Goal: Task Accomplishment & Management: Manage account settings

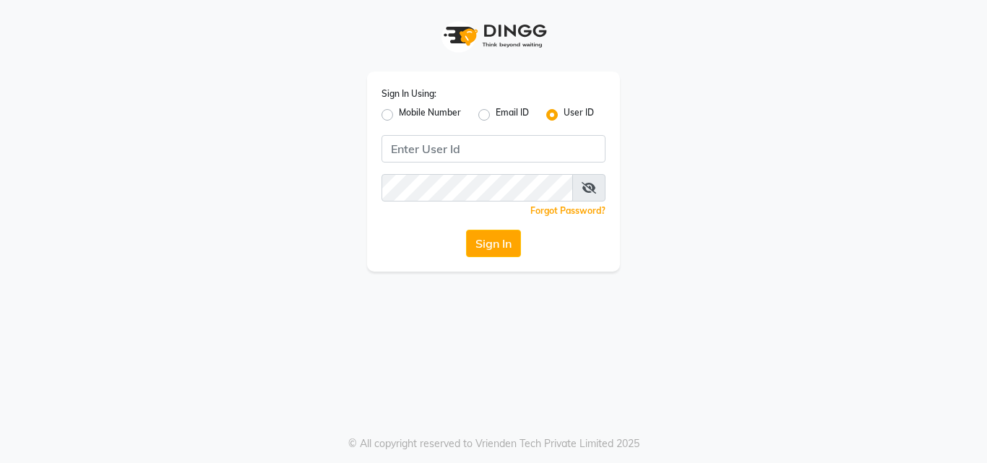
click at [388, 123] on div "Mobile Number" at bounding box center [420, 114] width 79 height 17
click at [399, 116] on label "Mobile Number" at bounding box center [430, 114] width 62 height 17
click at [399, 116] on input "Mobile Number" at bounding box center [403, 110] width 9 height 9
radio input "true"
radio input "false"
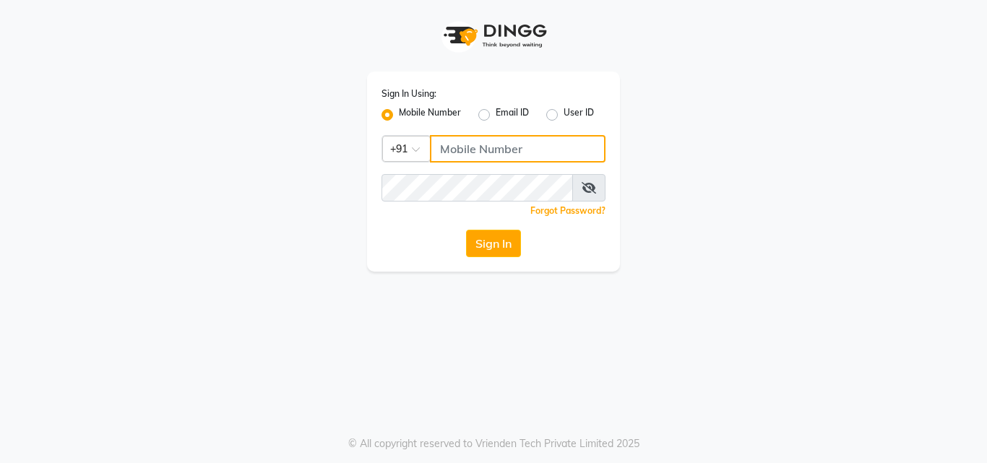
click at [511, 162] on input "Username" at bounding box center [518, 148] width 176 height 27
type input "9355000102"
click at [438, 212] on div "Forgot Password?" at bounding box center [493, 210] width 224 height 15
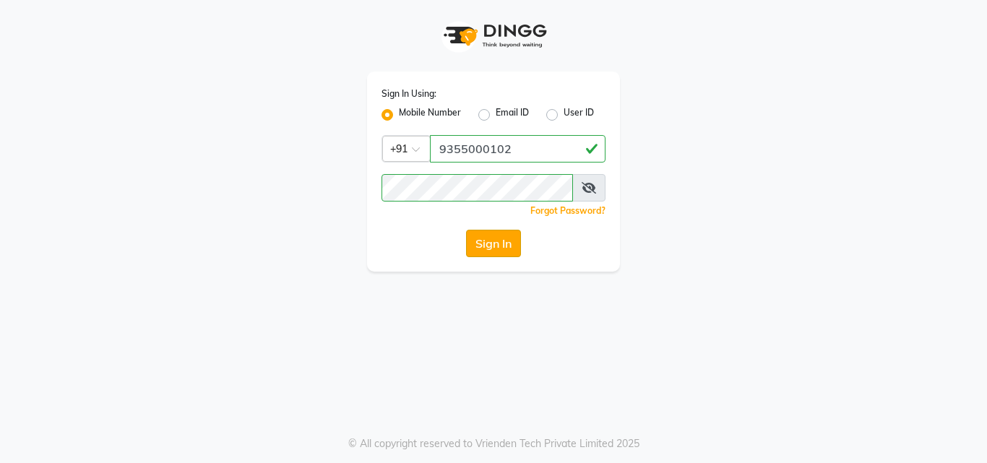
click at [499, 245] on button "Sign In" at bounding box center [493, 243] width 55 height 27
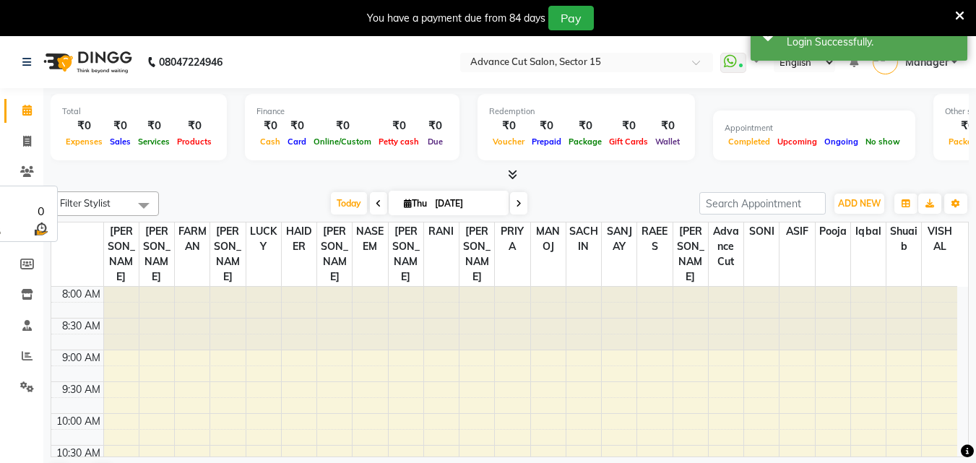
select select "en"
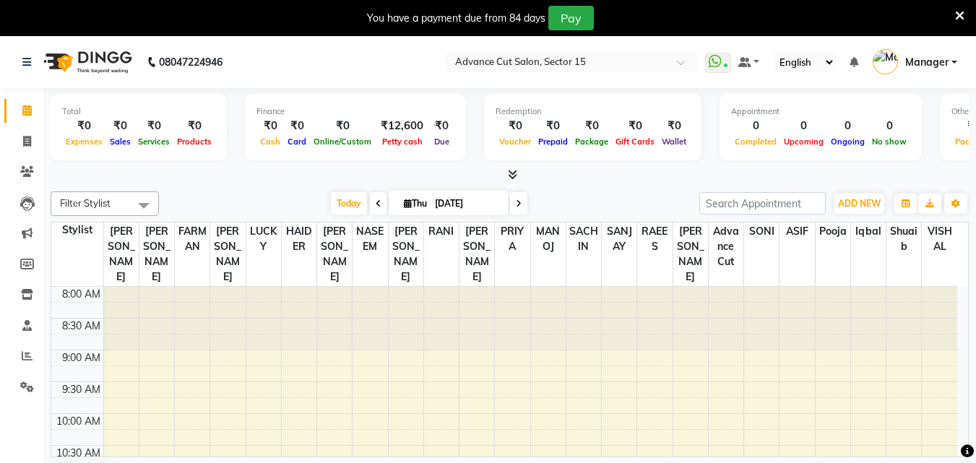
click at [960, 8] on span at bounding box center [959, 15] width 9 height 16
click at [961, 51] on ul "WhatsApp Status ✕ Status: Connected Most Recent Message: 03-09-2025 09:19 PM Re…" at bounding box center [834, 63] width 259 height 24
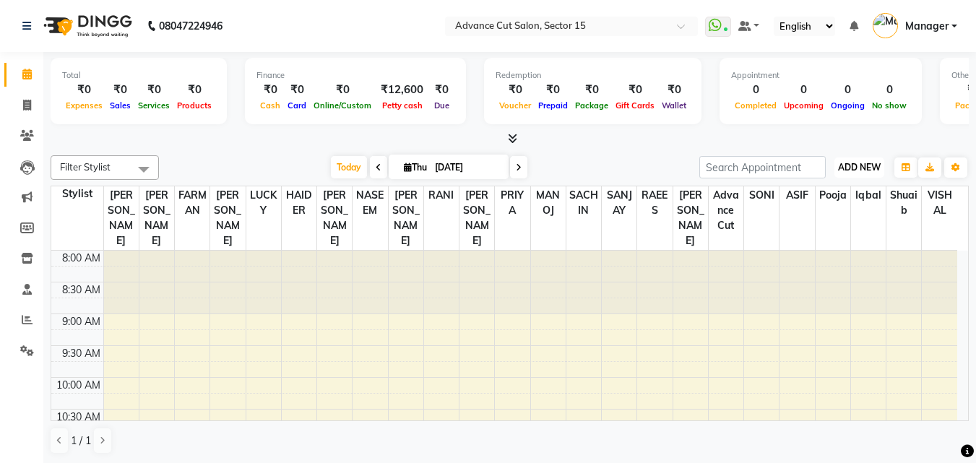
click at [861, 165] on span "ADD NEW" at bounding box center [859, 167] width 43 height 11
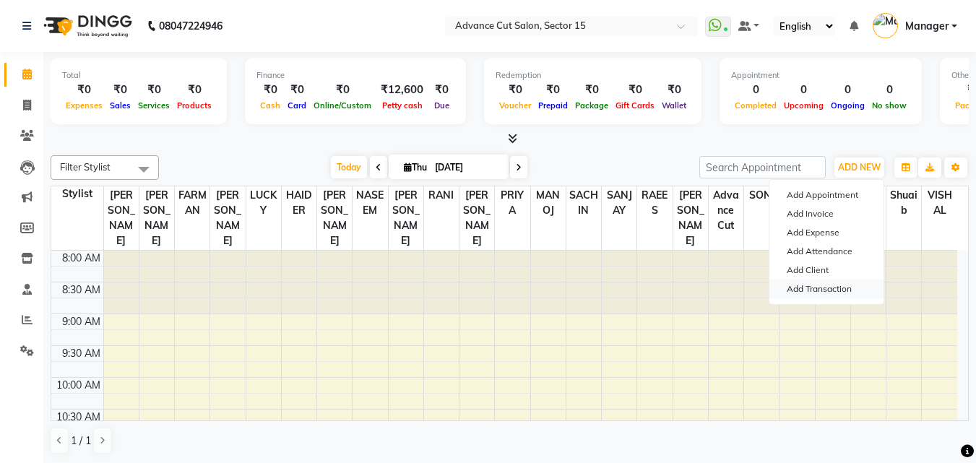
click at [825, 291] on link "Add Transaction" at bounding box center [826, 289] width 114 height 19
select select "direct"
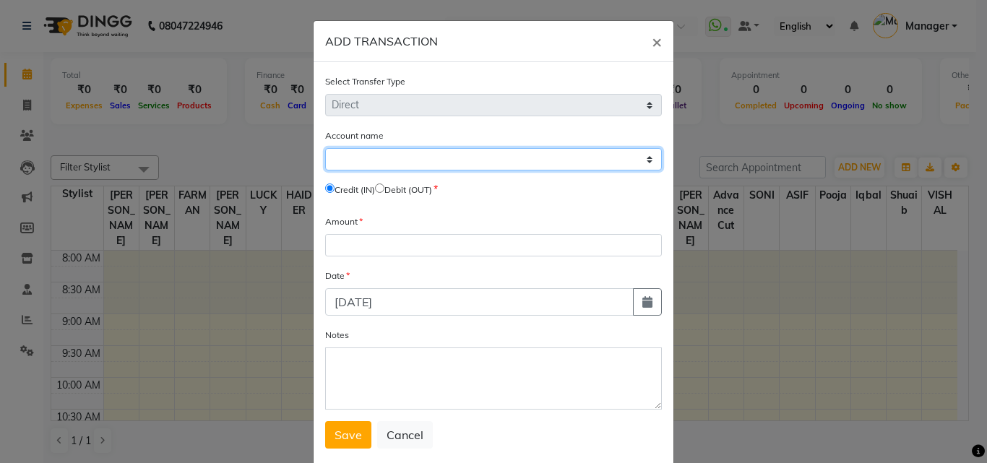
click at [460, 158] on select "Select Petty Cash Default Account" at bounding box center [493, 159] width 337 height 22
select select "5250"
click at [325, 148] on select "Select Petty Cash Default Account" at bounding box center [493, 159] width 337 height 22
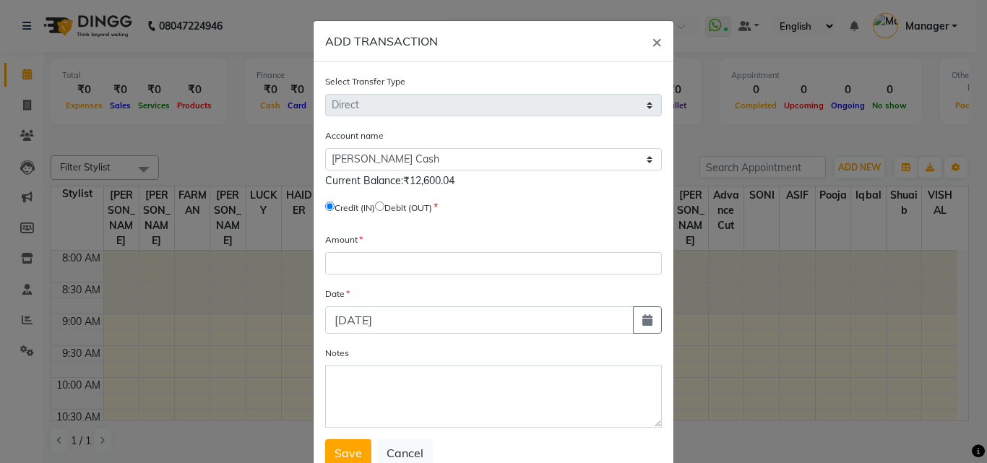
click at [375, 211] on label "Credit (IN)" at bounding box center [355, 208] width 40 height 13
click at [381, 206] on input "radio" at bounding box center [379, 206] width 9 height 9
radio input "true"
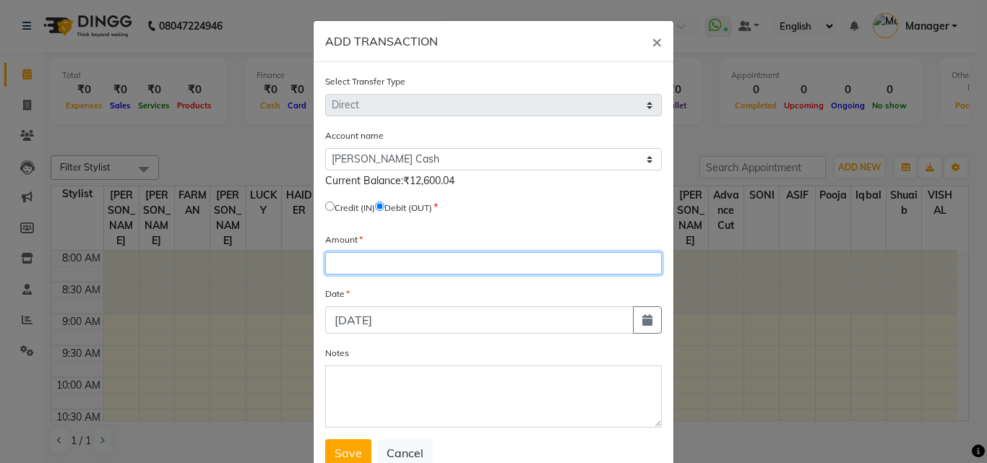
click at [360, 261] on input "number" at bounding box center [493, 263] width 337 height 22
type input "12600"
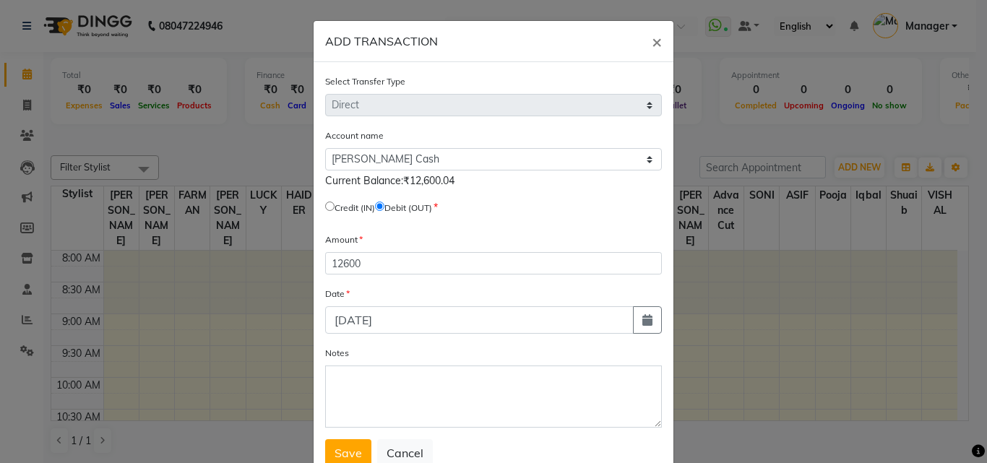
click at [335, 438] on form "Select Transfer Type Select Direct Internal Account name Select Petty Cash Defa…" at bounding box center [493, 270] width 337 height 393
click at [336, 439] on button "Save" at bounding box center [348, 452] width 46 height 27
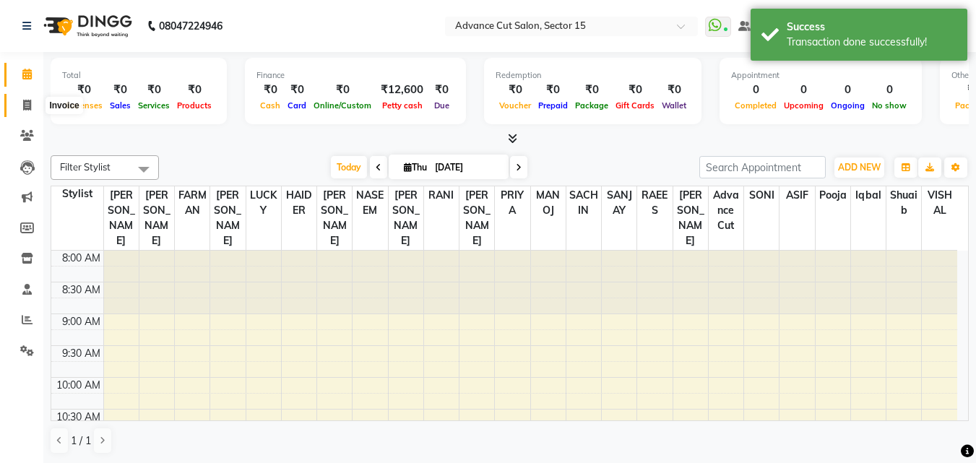
click at [23, 101] on icon at bounding box center [27, 105] width 8 height 11
select select "service"
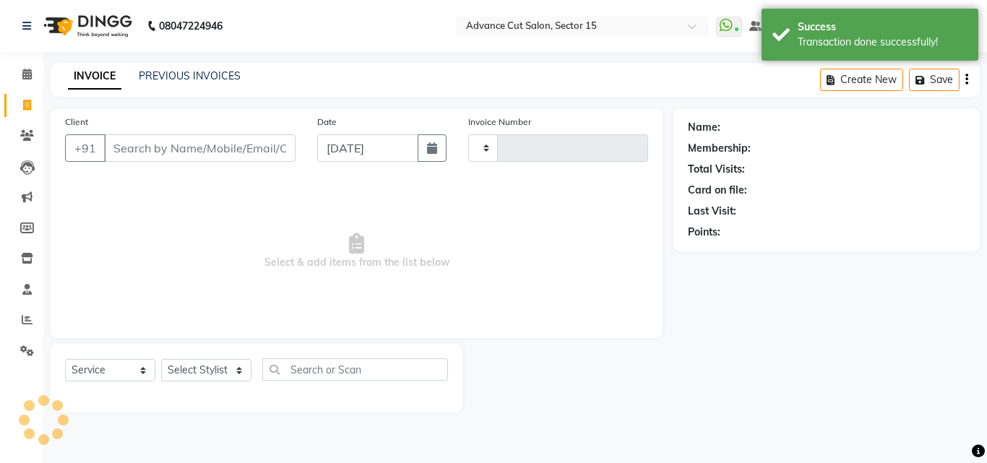
type input "6888"
select select "6255"
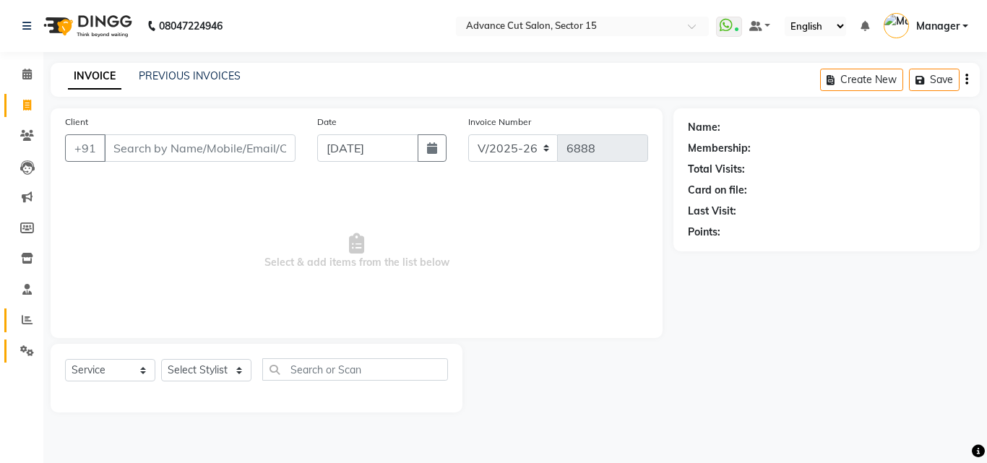
click at [22, 324] on icon at bounding box center [27, 319] width 11 height 11
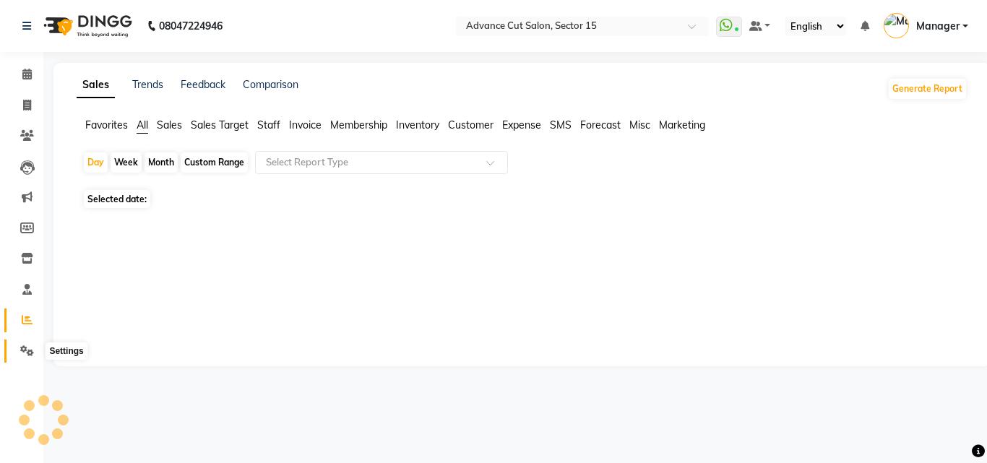
drag, startPoint x: 20, startPoint y: 343, endPoint x: 25, endPoint y: 356, distance: 14.0
click at [19, 344] on span at bounding box center [26, 351] width 25 height 17
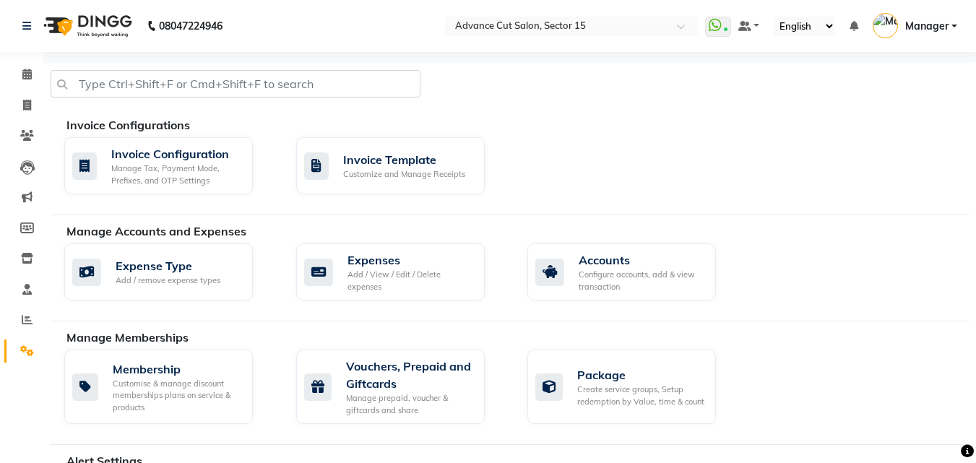
scroll to position [623, 0]
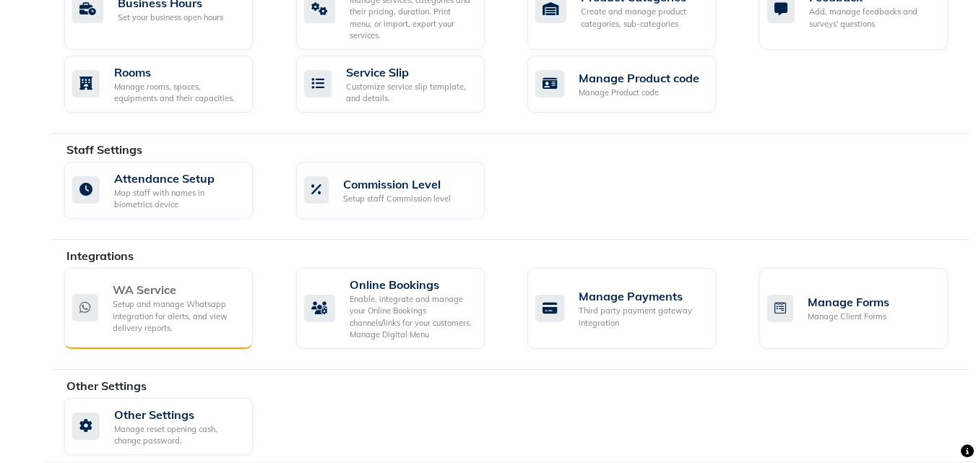
click at [152, 281] on div "WA Service" at bounding box center [177, 289] width 129 height 17
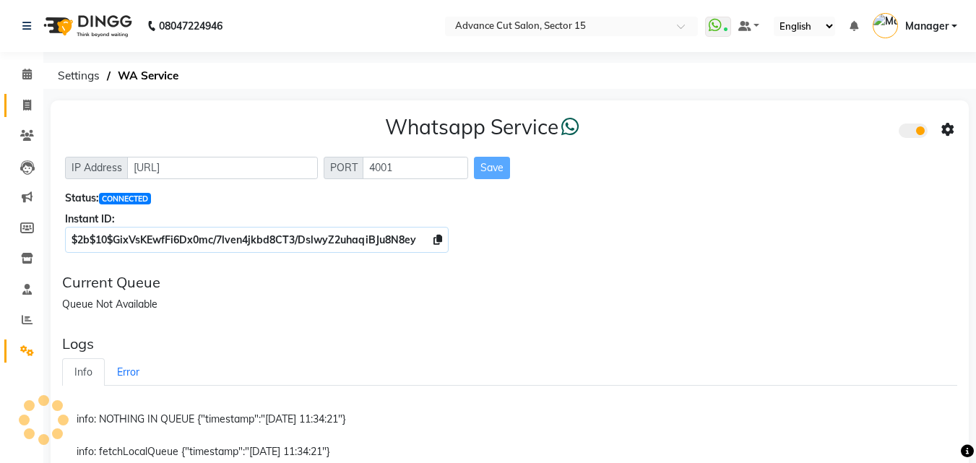
click at [14, 98] on link "Invoice" at bounding box center [21, 106] width 35 height 24
select select "6255"
select select "service"
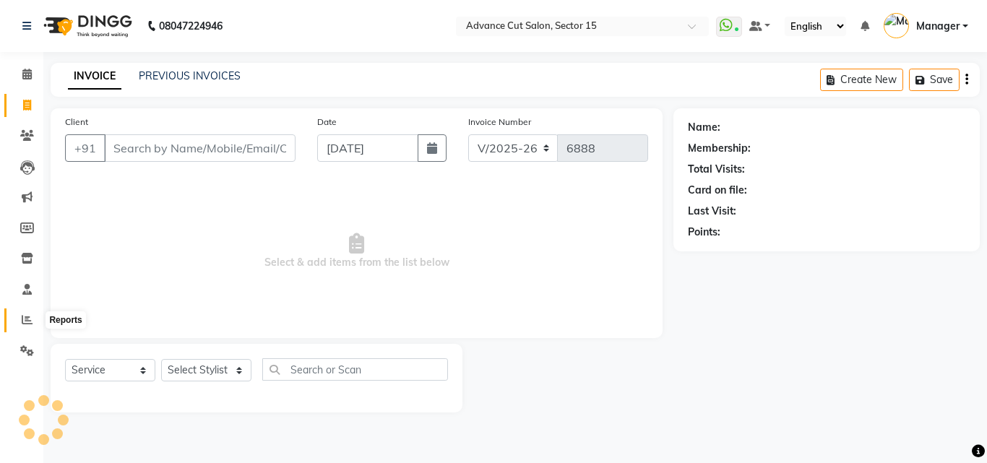
click at [26, 319] on icon at bounding box center [27, 319] width 11 height 11
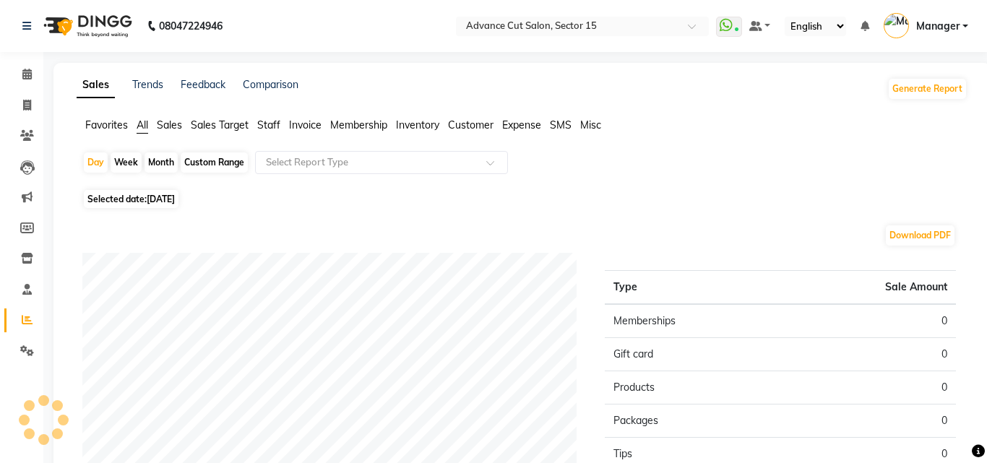
click at [150, 198] on span "[DATE]" at bounding box center [161, 199] width 28 height 11
select select "9"
select select "2025"
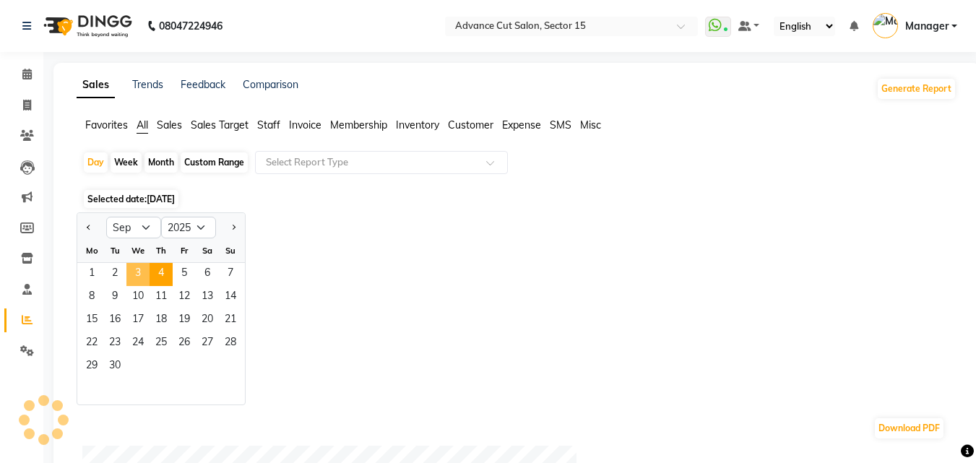
click at [139, 277] on span "3" at bounding box center [137, 274] width 23 height 23
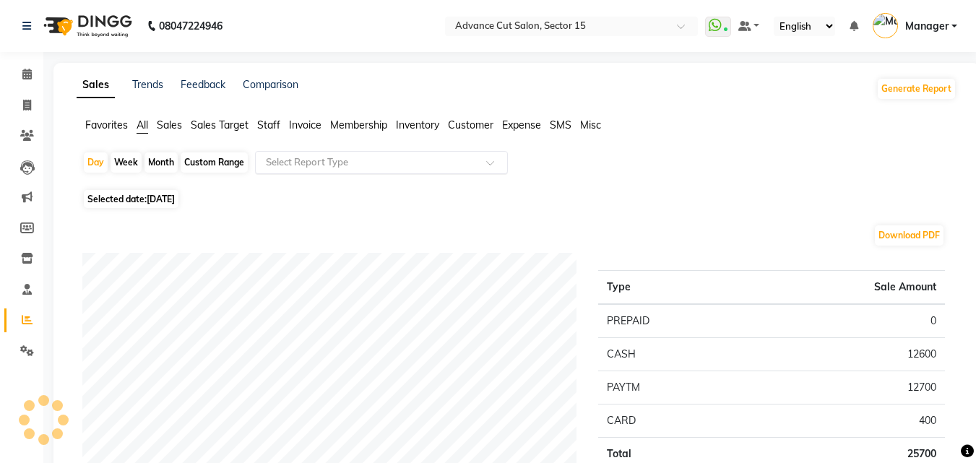
click at [315, 171] on div "Select Report Type" at bounding box center [381, 162] width 253 height 23
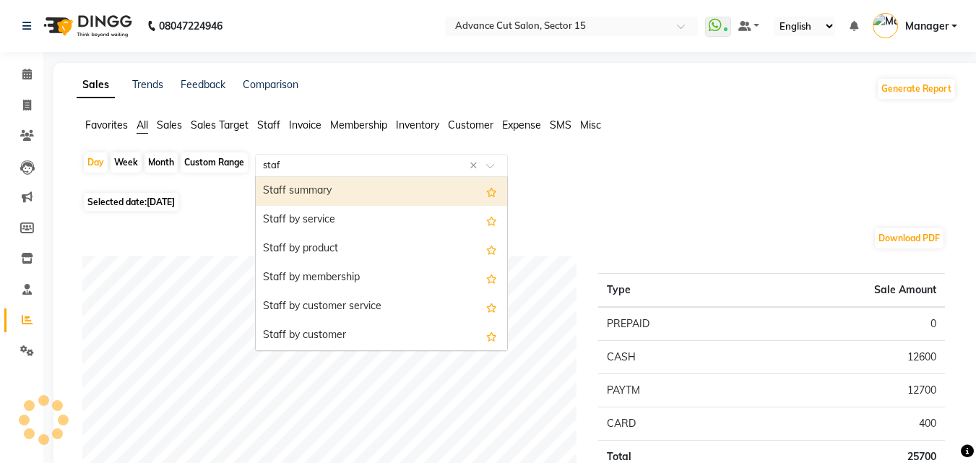
type input "staff"
click at [298, 190] on div "Staff summary" at bounding box center [381, 191] width 251 height 29
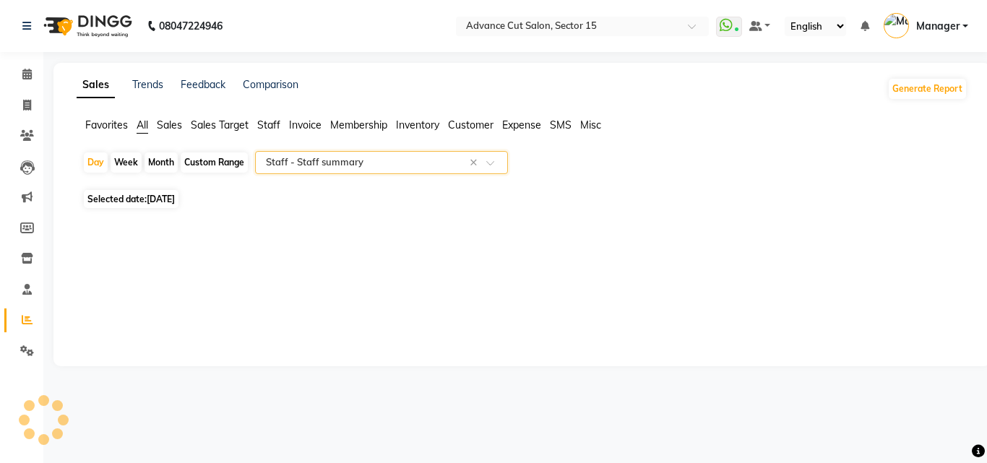
select select "full_report"
select select "csv"
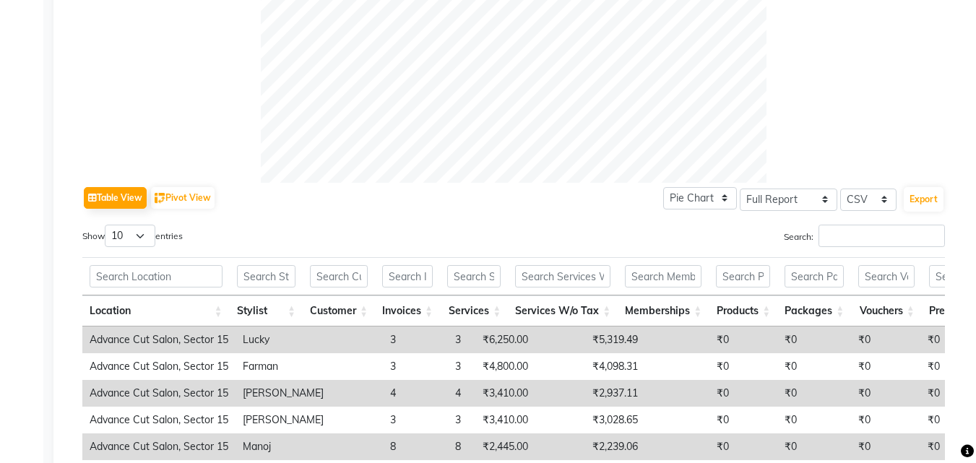
scroll to position [579, 0]
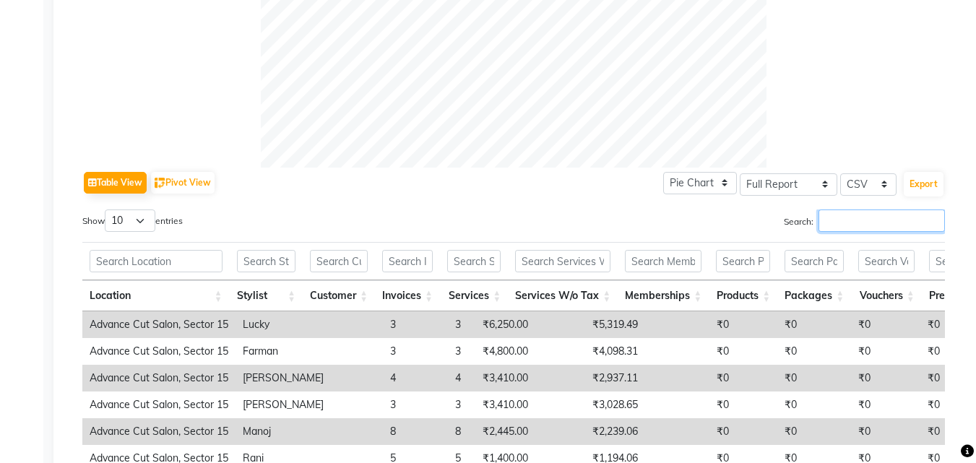
click at [848, 225] on input "Search:" at bounding box center [882, 221] width 126 height 22
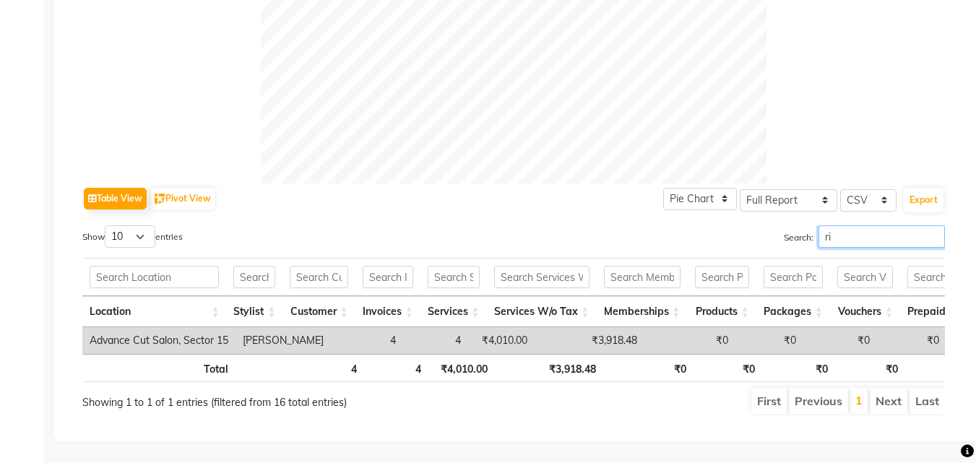
type input "r"
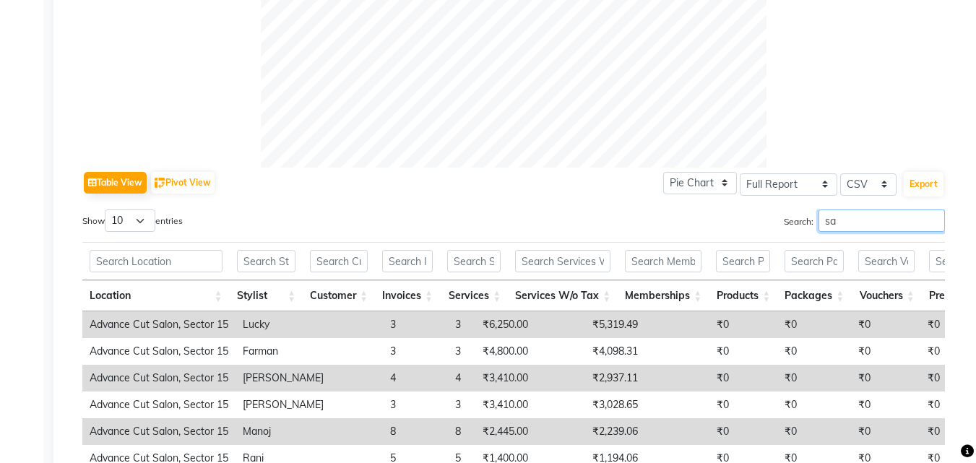
type input "s"
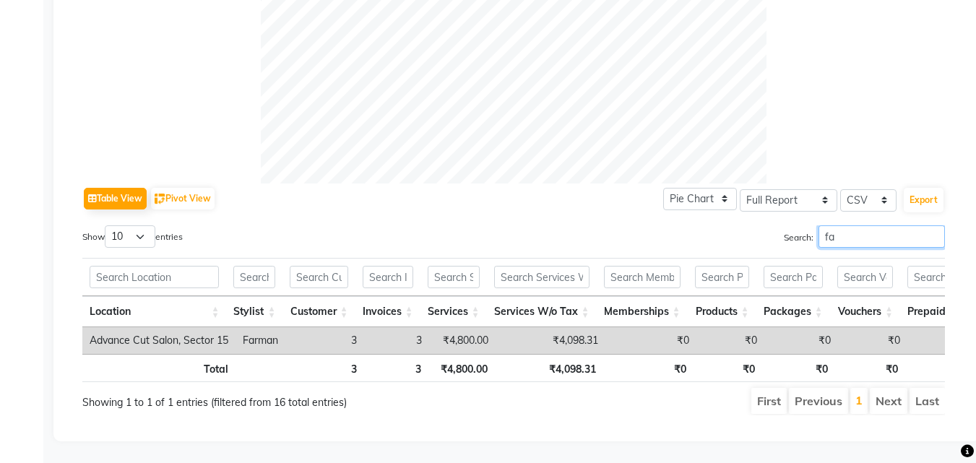
type input "f"
type input "i"
type input "l"
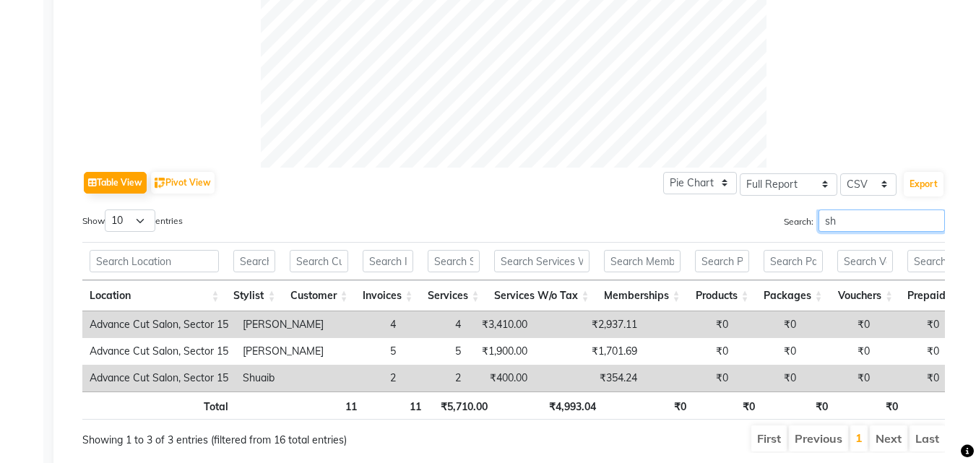
type input "s"
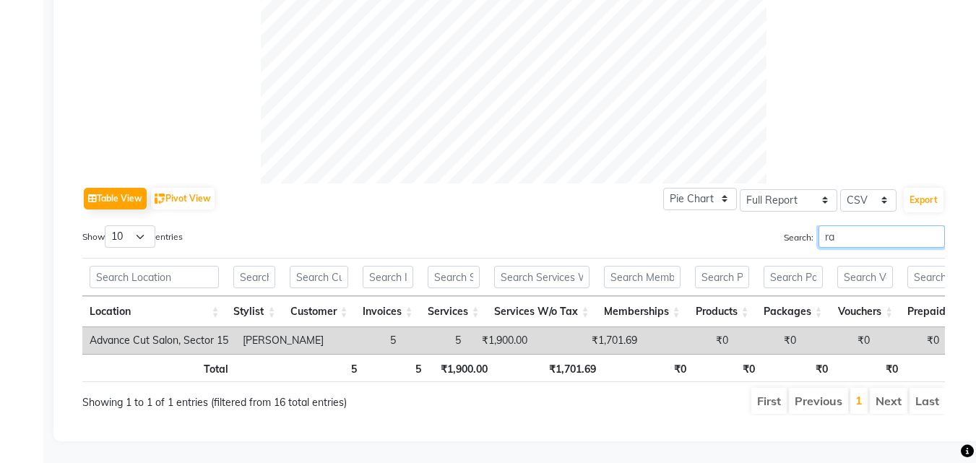
type input "r"
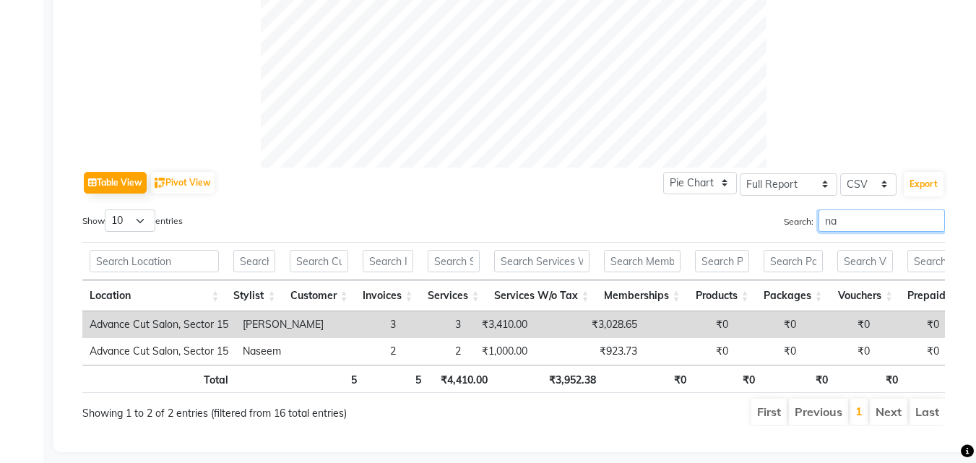
type input "n"
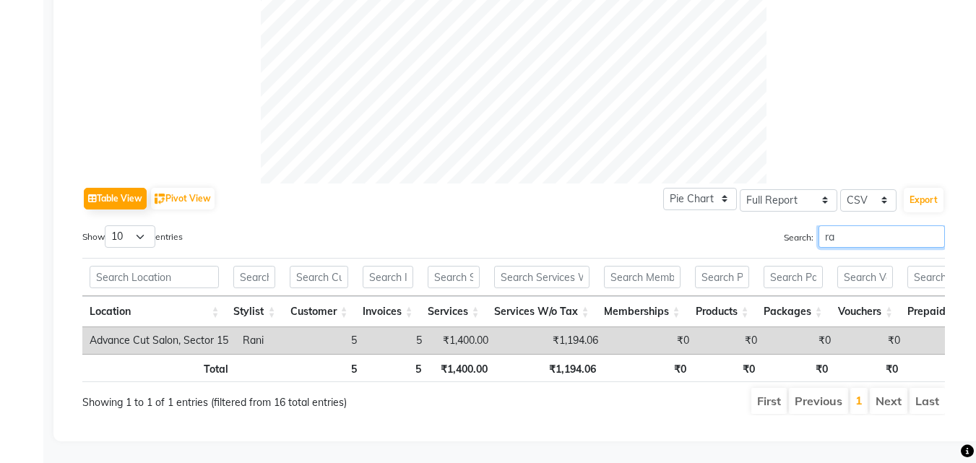
type input "r"
type input "s"
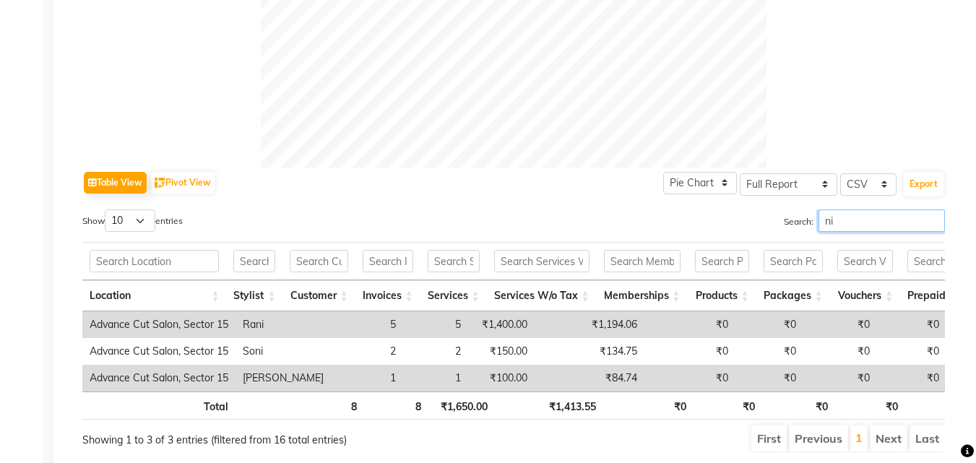
type input "n"
type input "m"
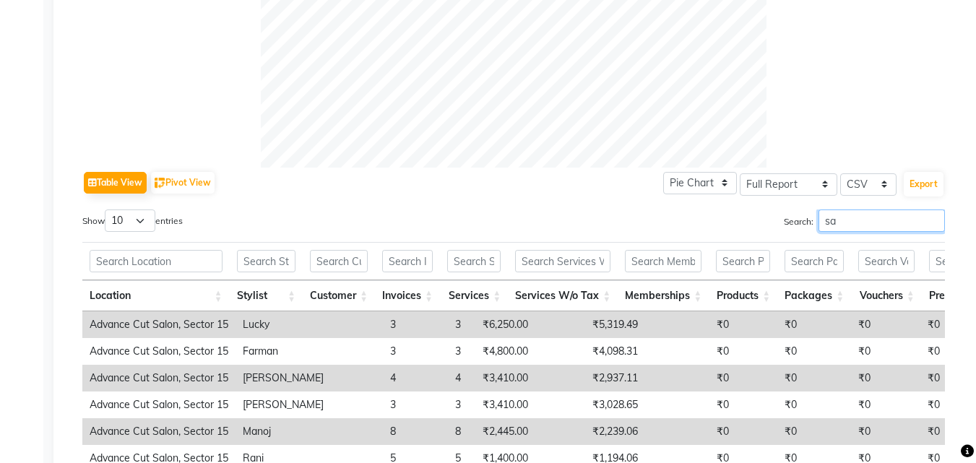
type input "s"
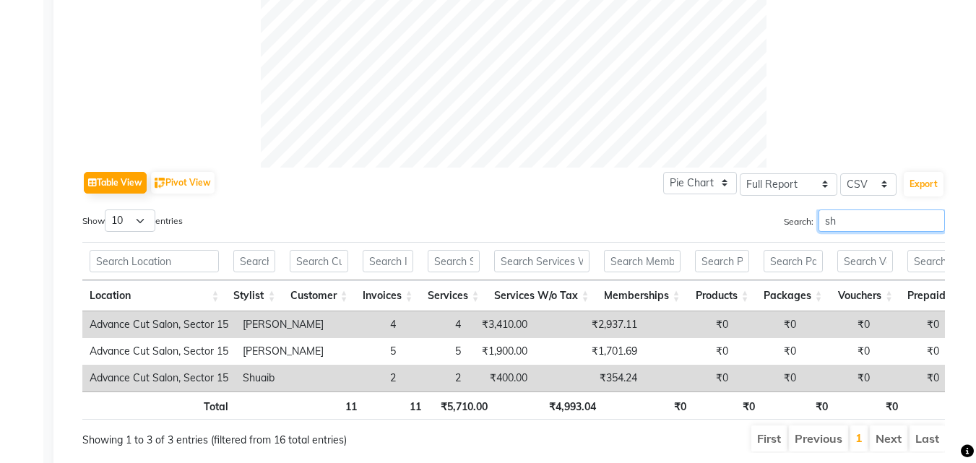
type input "shu"
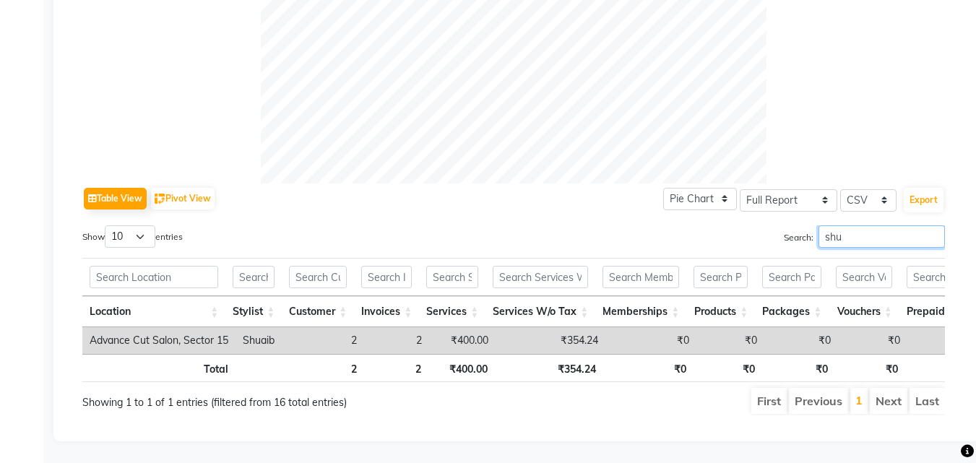
scroll to position [0, 0]
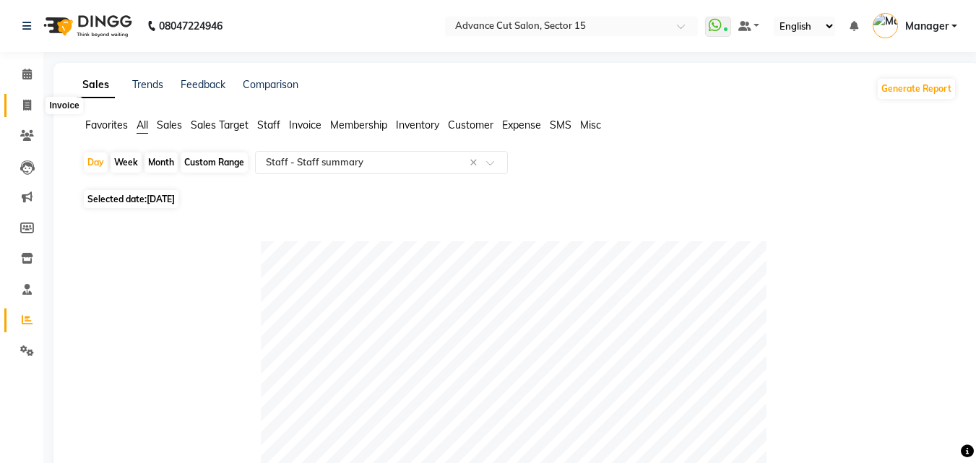
drag, startPoint x: 31, startPoint y: 107, endPoint x: 44, endPoint y: 100, distance: 14.5
click at [30, 107] on icon at bounding box center [27, 105] width 8 height 11
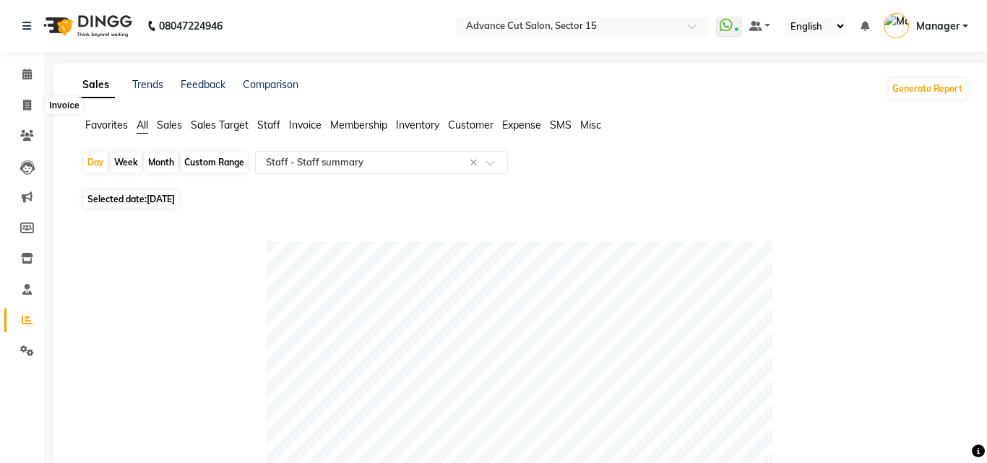
select select "service"
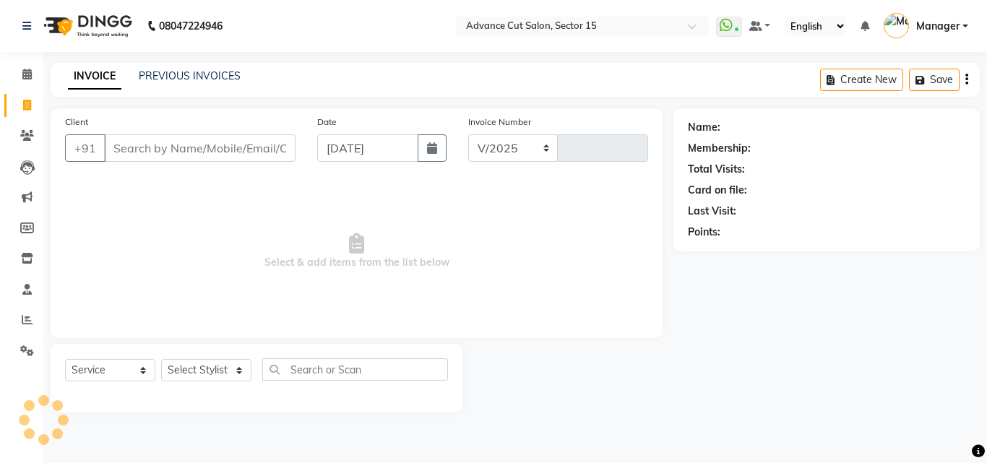
select select "6255"
type input "6888"
click at [194, 144] on input "Client" at bounding box center [199, 147] width 191 height 27
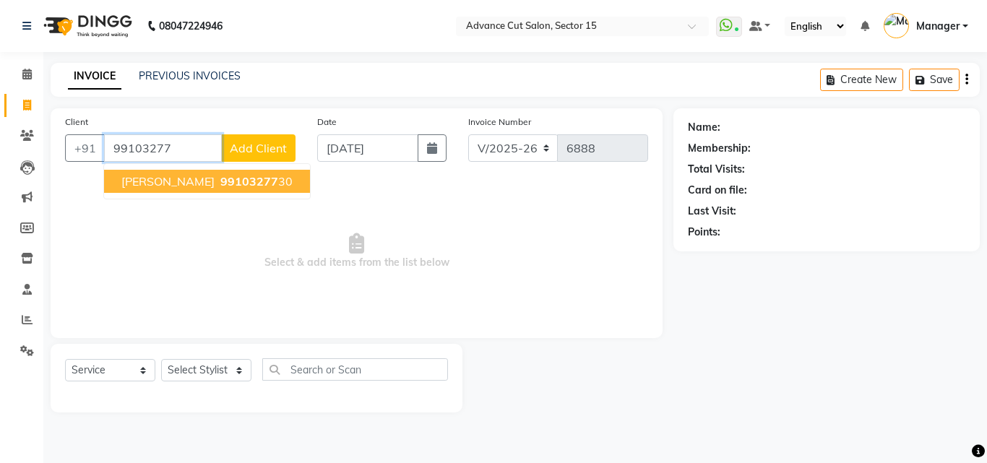
click at [220, 184] on span "99103277" at bounding box center [249, 181] width 58 height 14
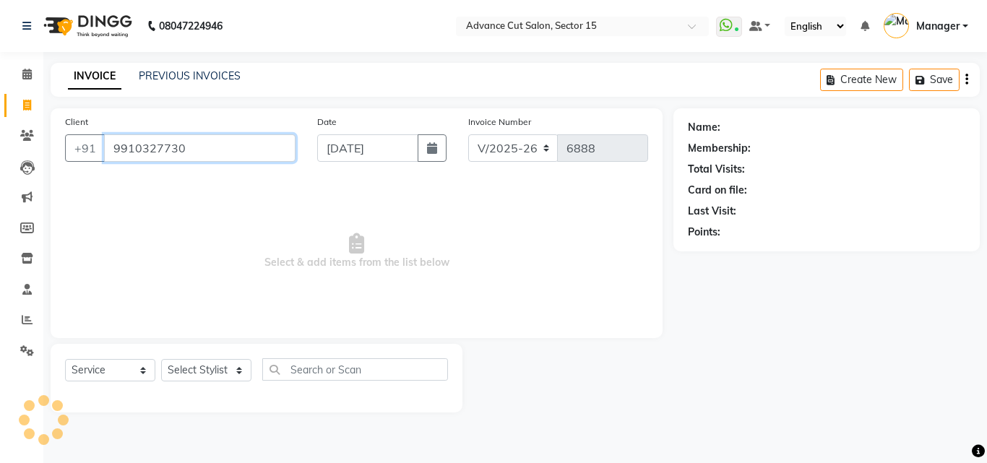
type input "9910327730"
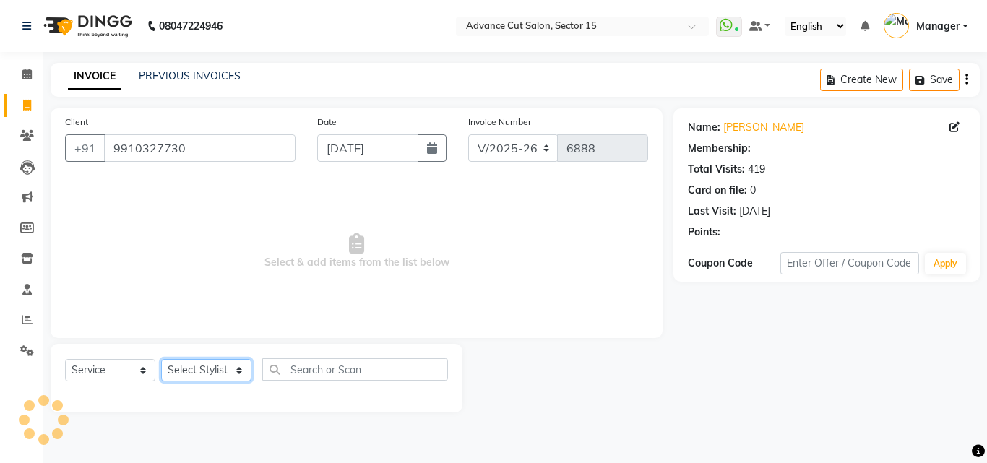
click at [198, 371] on select "Select Stylist Advance Cut ASIF FARMAN HAIDER Iqbal KASHISH LUCKY Manager MANOJ…" at bounding box center [206, 370] width 90 height 22
select select "46505"
click at [161, 359] on select "Select Stylist Advance Cut ASIF FARMAN HAIDER Iqbal KASHISH LUCKY Manager MANOJ…" at bounding box center [206, 370] width 90 height 22
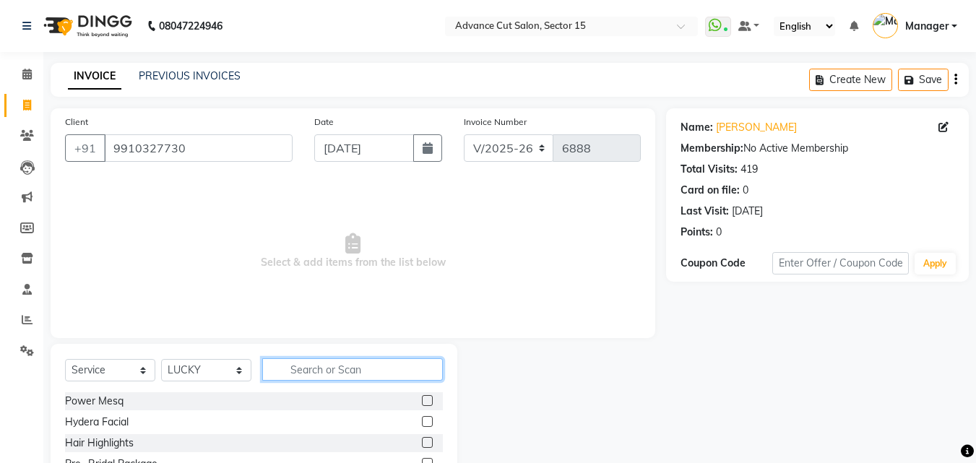
click at [338, 369] on input "text" at bounding box center [352, 369] width 181 height 22
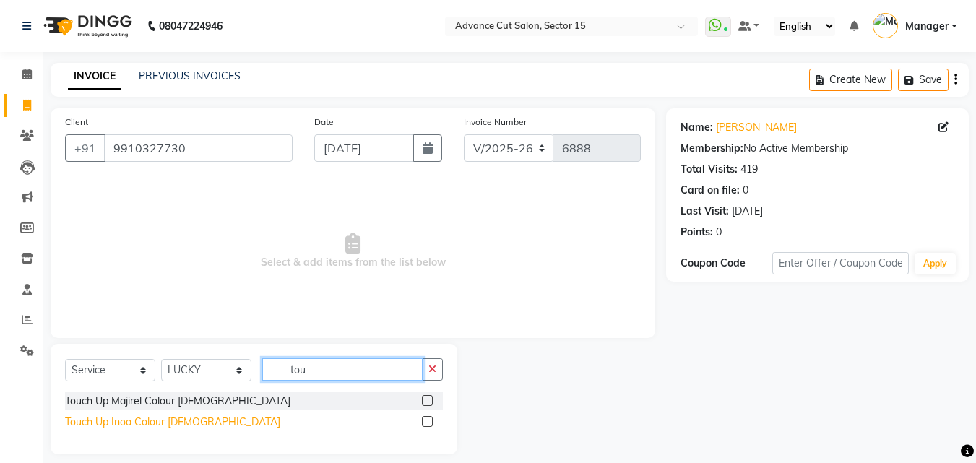
type input "tou"
click at [171, 419] on div "Touch Up Inoa Colour Female" at bounding box center [172, 422] width 215 height 15
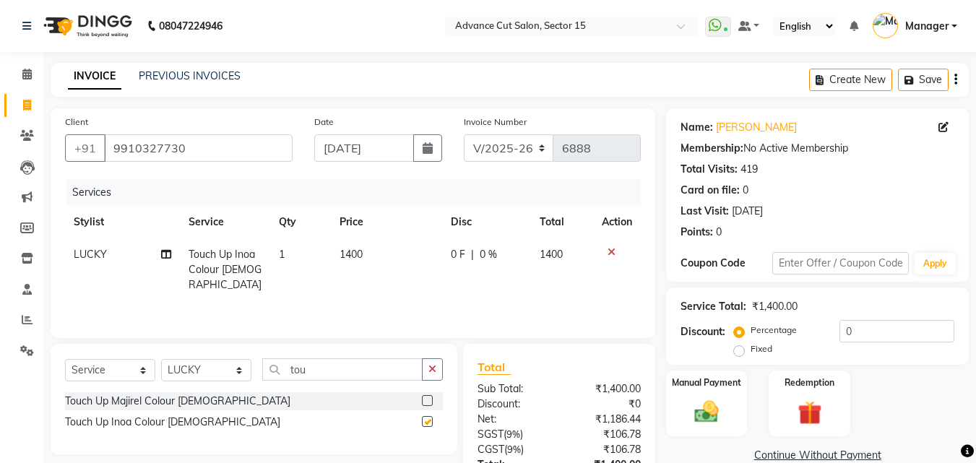
checkbox input "false"
click at [431, 370] on icon "button" at bounding box center [432, 369] width 8 height 10
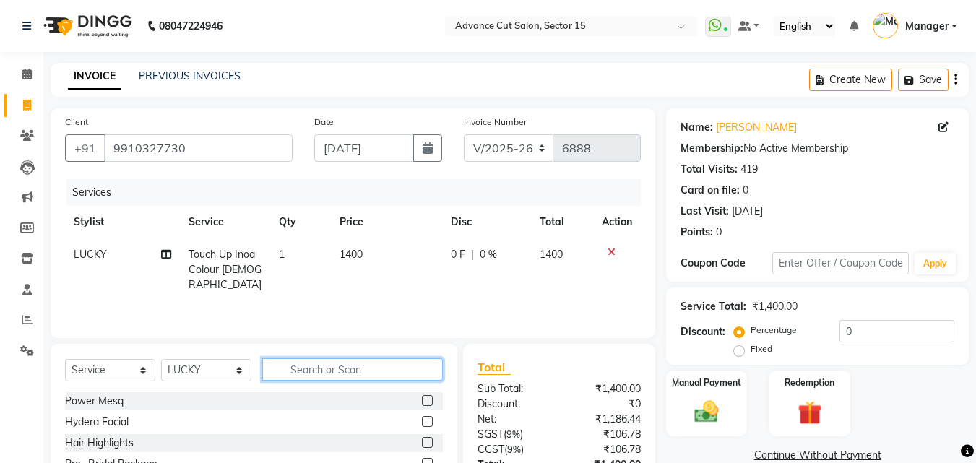
click at [392, 374] on input "text" at bounding box center [352, 369] width 181 height 22
type input "i"
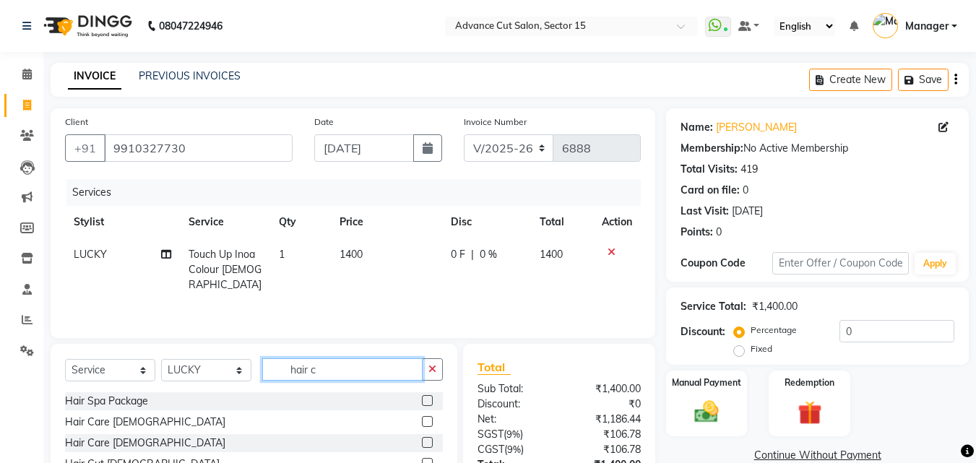
scroll to position [115, 0]
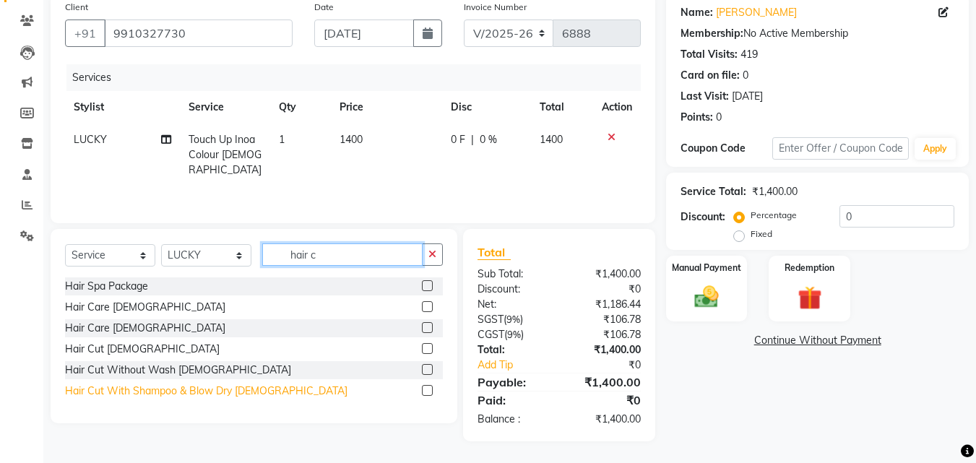
type input "hair c"
click at [189, 392] on div "Hair Cut With Shampoo & Blow Dry Female" at bounding box center [206, 391] width 282 height 15
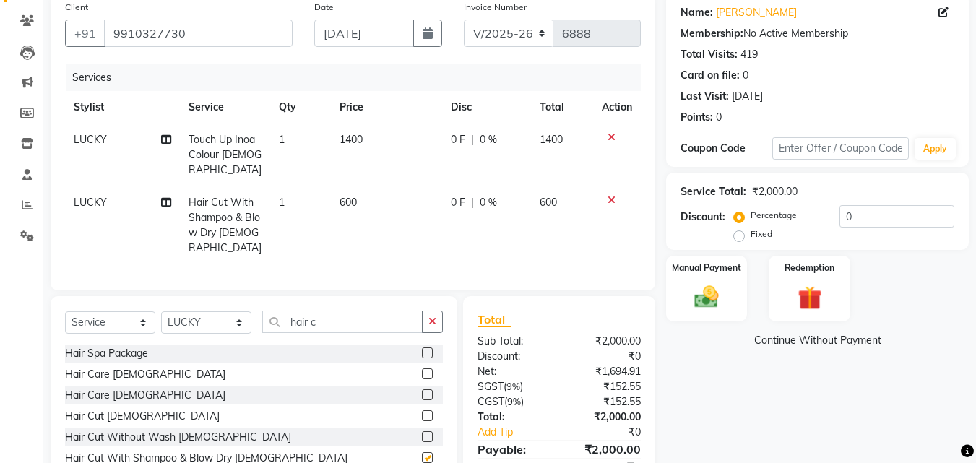
checkbox input "false"
click at [734, 284] on div "Manual Payment" at bounding box center [707, 288] width 85 height 69
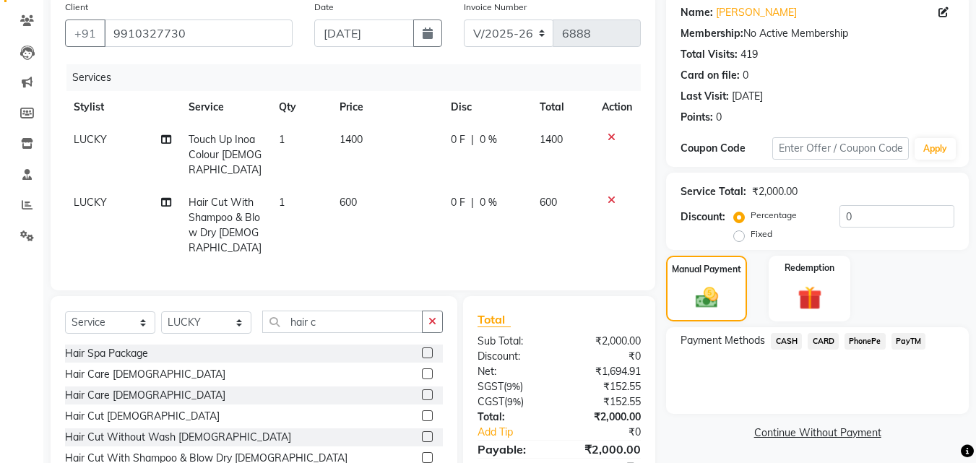
click at [798, 339] on span "CASH" at bounding box center [786, 341] width 31 height 17
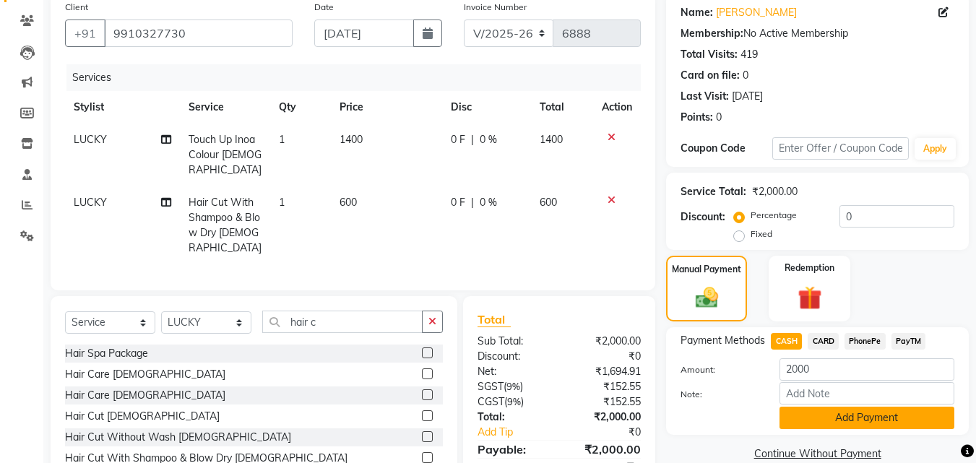
click at [819, 407] on button "Add Payment" at bounding box center [867, 418] width 175 height 22
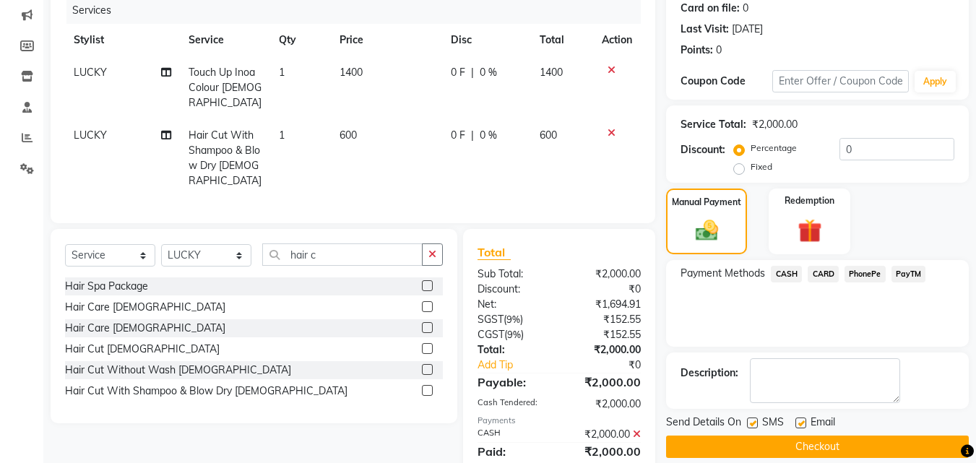
scroll to position [214, 0]
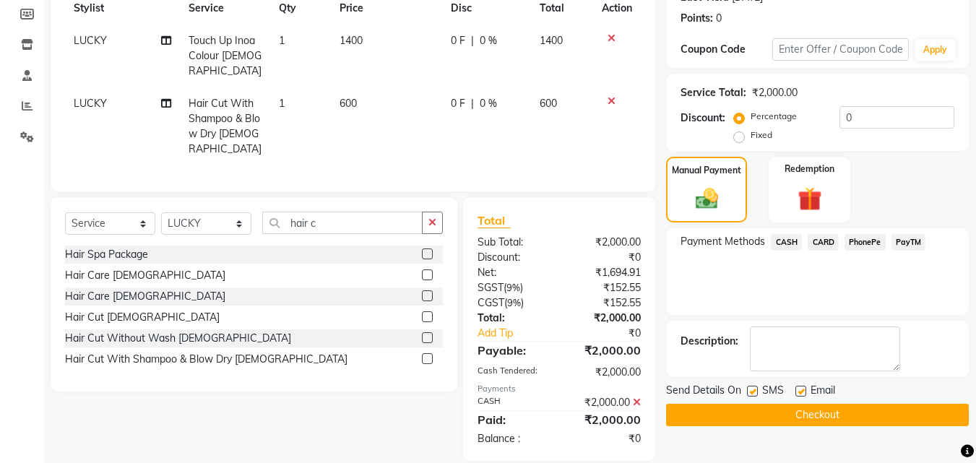
click at [818, 416] on button "Checkout" at bounding box center [817, 415] width 303 height 22
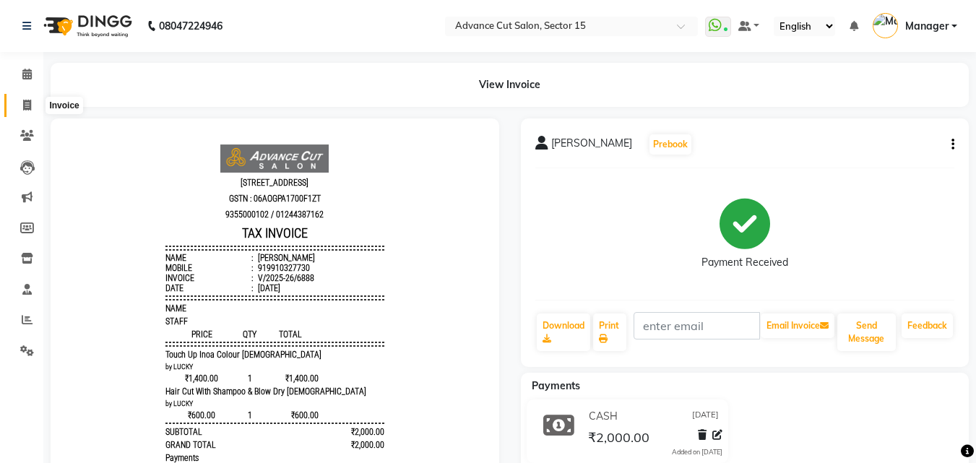
click at [16, 111] on span at bounding box center [26, 106] width 25 height 17
select select "service"
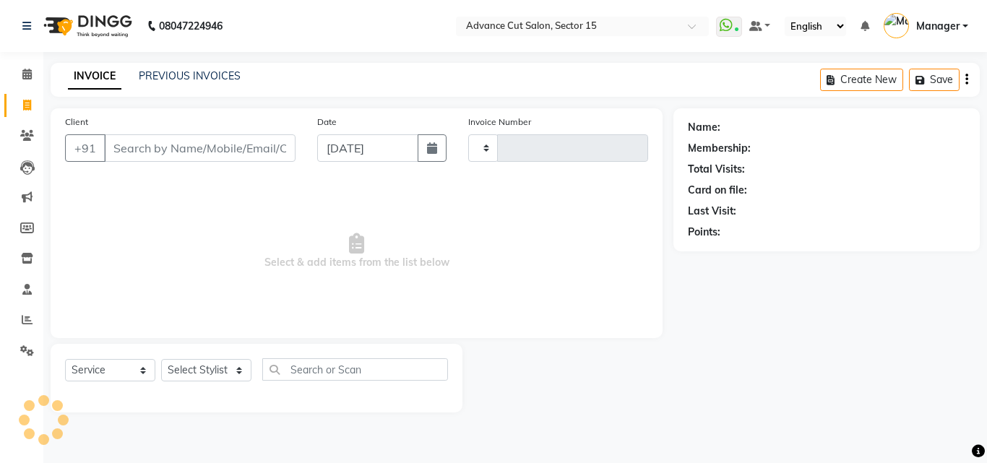
type input "6889"
select select "6255"
click at [181, 66] on div "INVOICE PREVIOUS INVOICES Create New Save" at bounding box center [515, 80] width 929 height 34
click at [175, 73] on link "PREVIOUS INVOICES" at bounding box center [190, 75] width 102 height 13
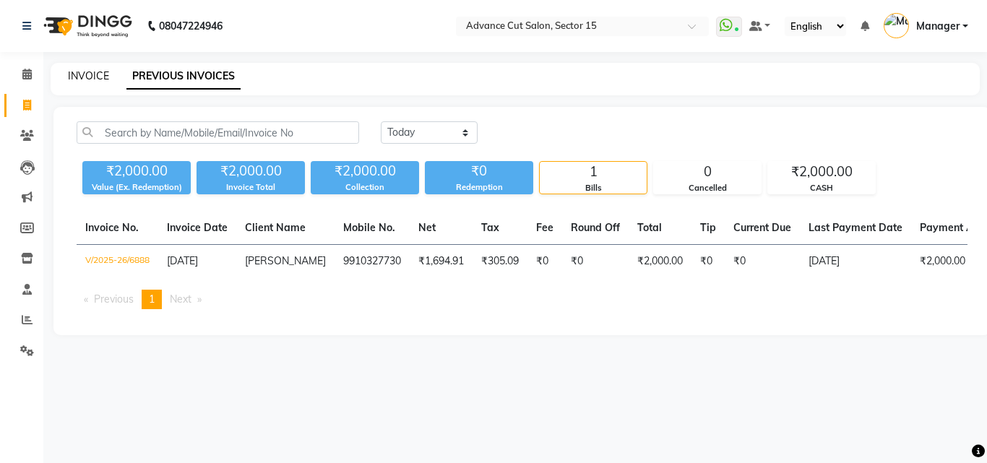
click at [87, 71] on link "INVOICE" at bounding box center [88, 75] width 41 height 13
select select "service"
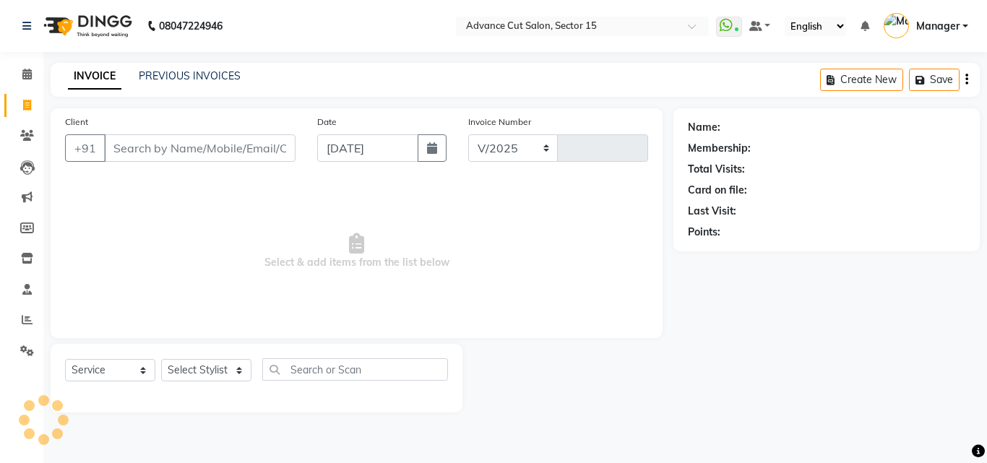
select select "6255"
type input "6889"
click at [30, 323] on icon at bounding box center [27, 319] width 11 height 11
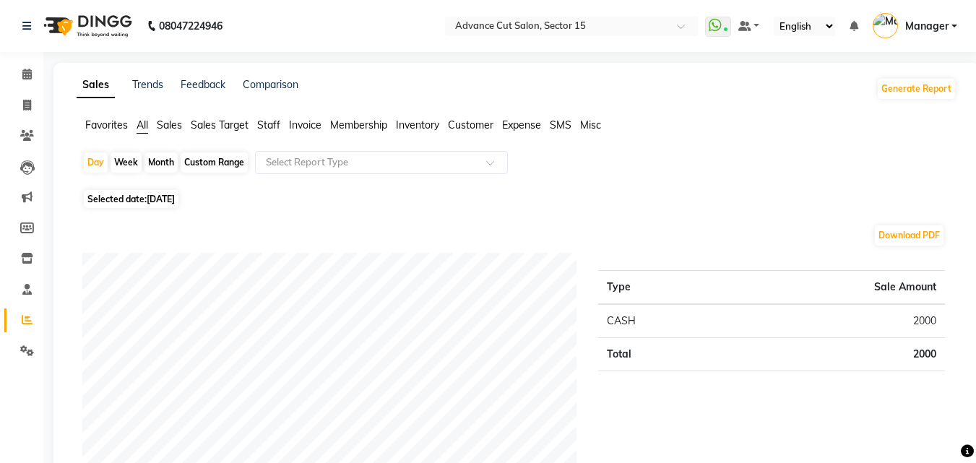
click at [152, 202] on span "[DATE]" at bounding box center [161, 199] width 28 height 11
select select "9"
select select "2025"
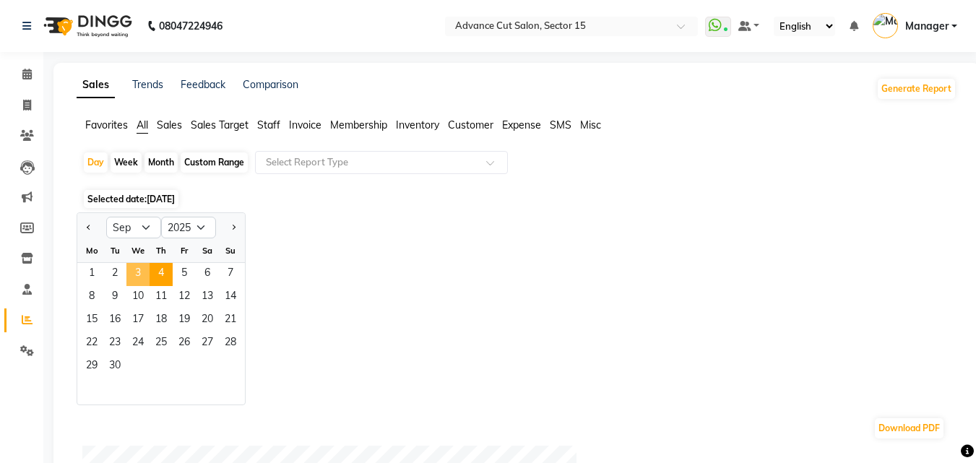
click at [141, 266] on span "3" at bounding box center [137, 274] width 23 height 23
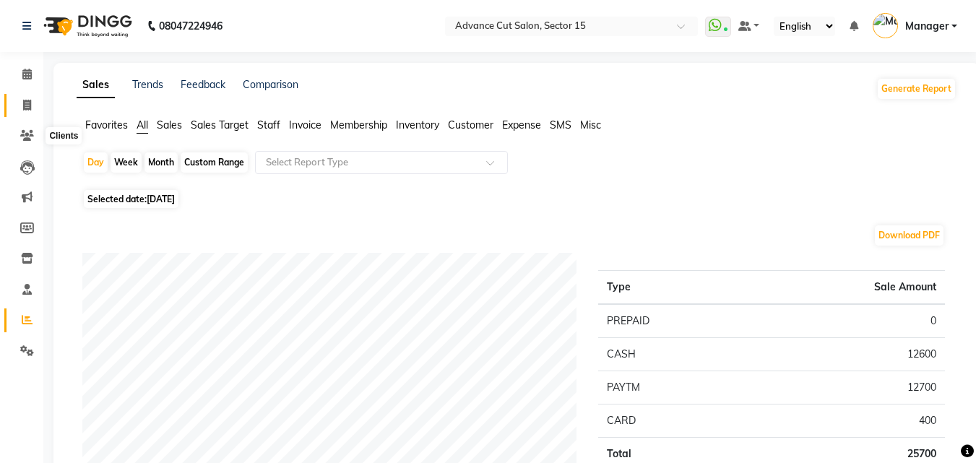
click at [16, 103] on span at bounding box center [26, 106] width 25 height 17
select select "service"
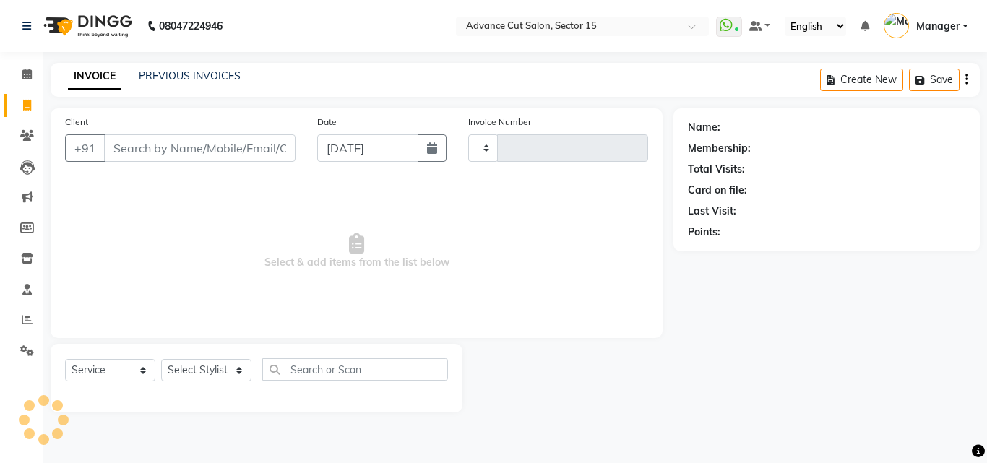
type input "6889"
select select "6255"
click at [23, 113] on span at bounding box center [26, 106] width 25 height 17
select select "service"
select select "6255"
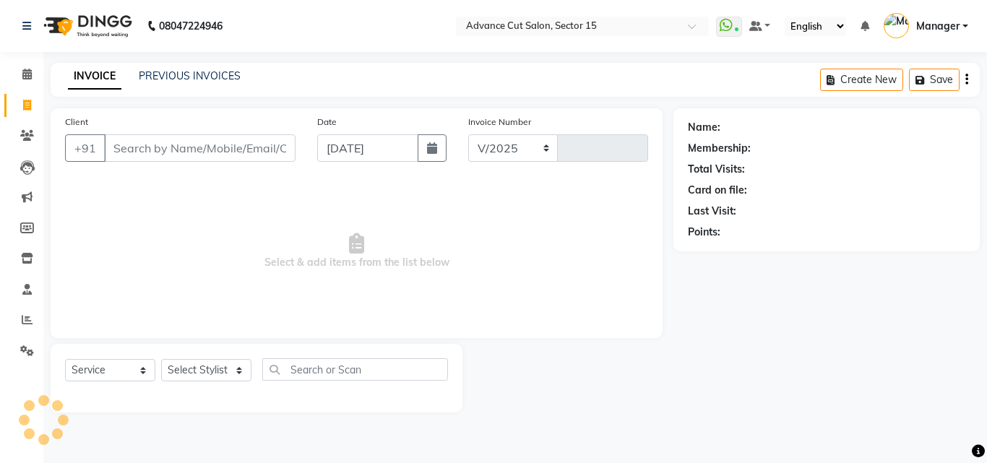
type input "6889"
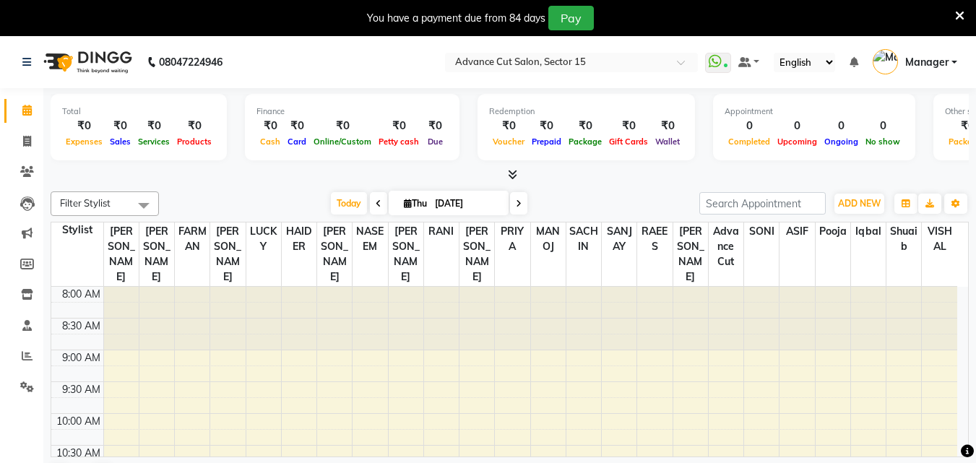
click at [957, 6] on div at bounding box center [959, 18] width 9 height 25
click at [955, 20] on icon at bounding box center [959, 15] width 9 height 13
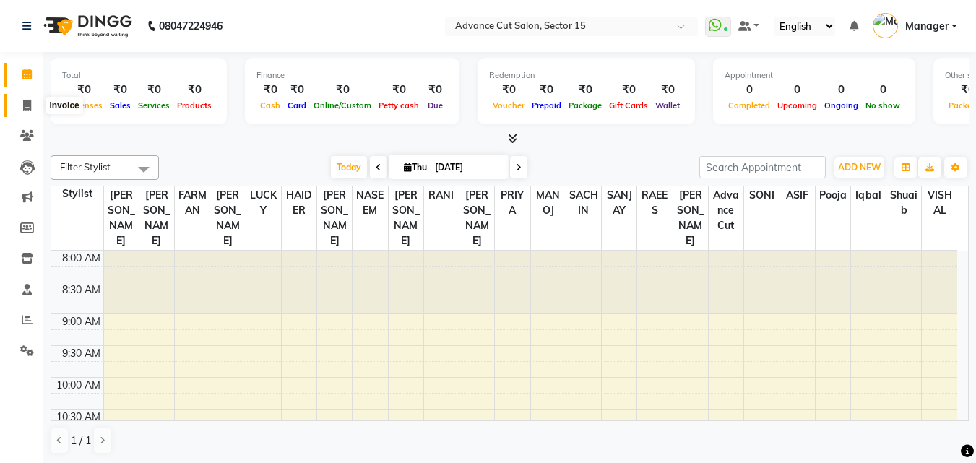
click at [35, 109] on span at bounding box center [26, 106] width 25 height 17
select select "service"
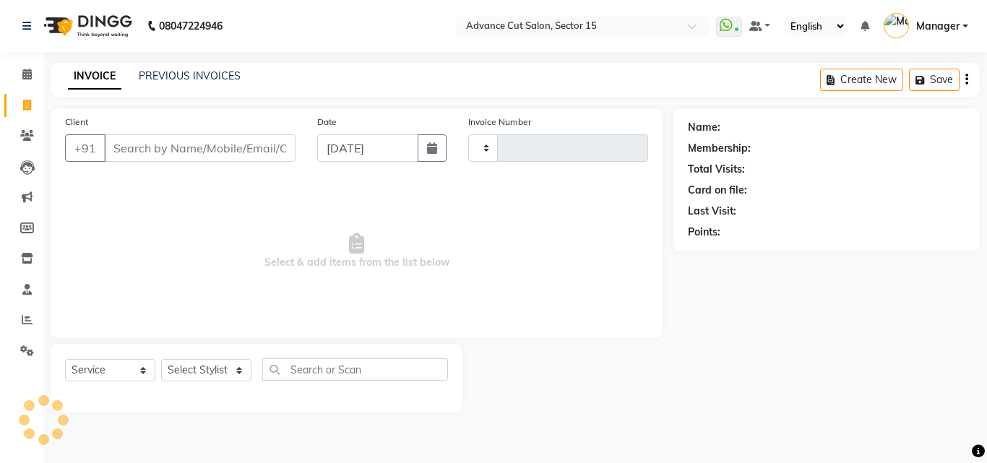
type input "6888"
select select "6255"
click at [189, 74] on link "PREVIOUS INVOICES" at bounding box center [190, 75] width 102 height 13
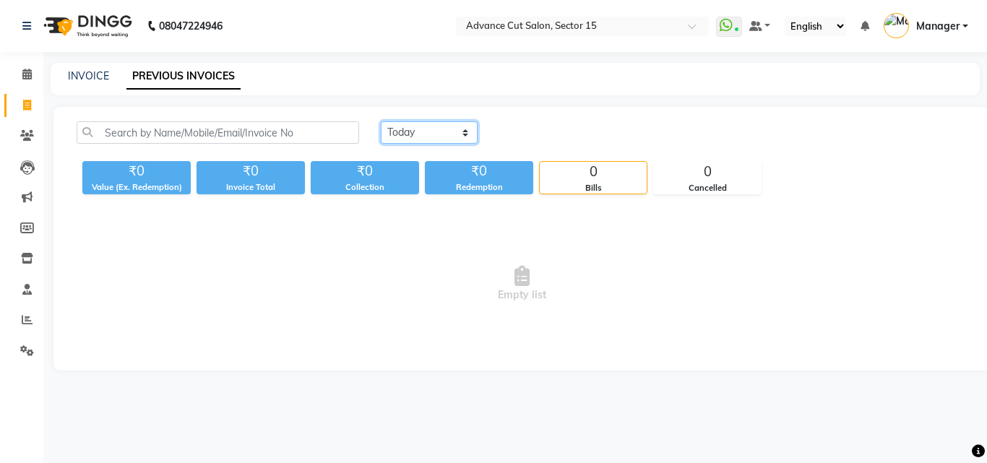
click at [400, 137] on select "Today Yesterday Custom Range" at bounding box center [429, 132] width 97 height 22
select select "yesterday"
click at [381, 121] on select "Today Yesterday Custom Range" at bounding box center [429, 132] width 97 height 22
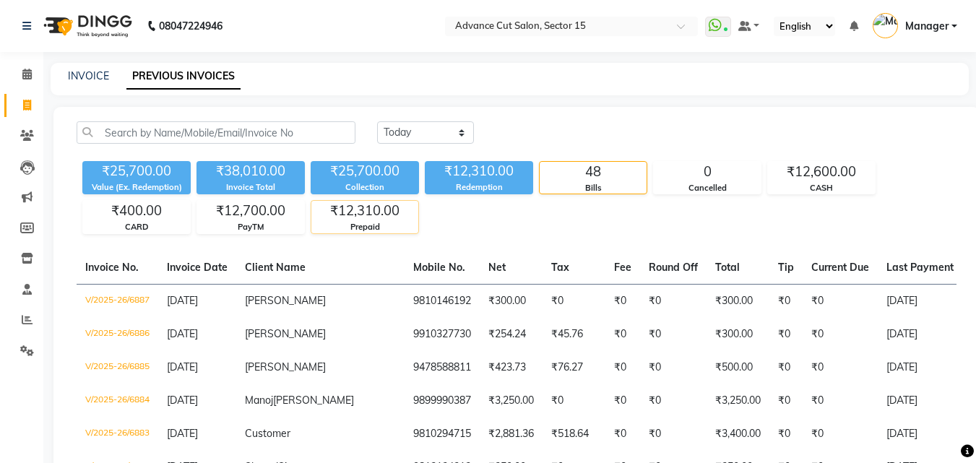
click at [399, 207] on div "₹12,310.00" at bounding box center [364, 211] width 107 height 20
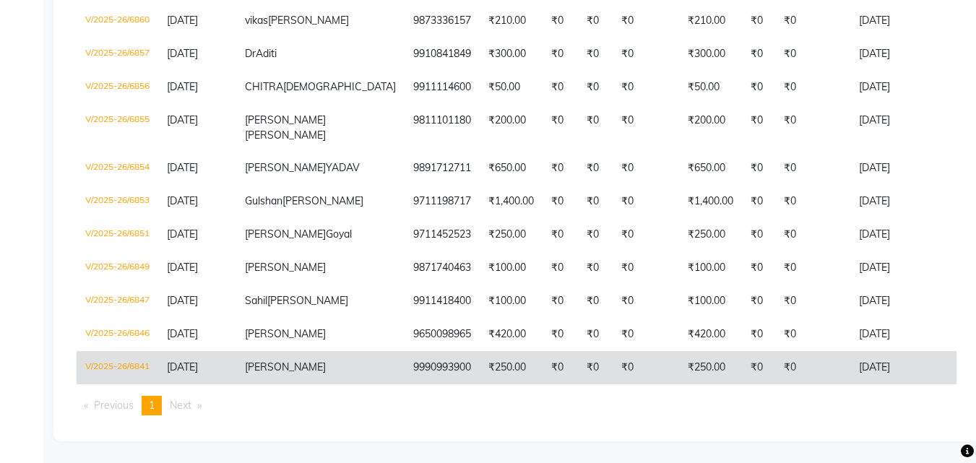
scroll to position [843, 0]
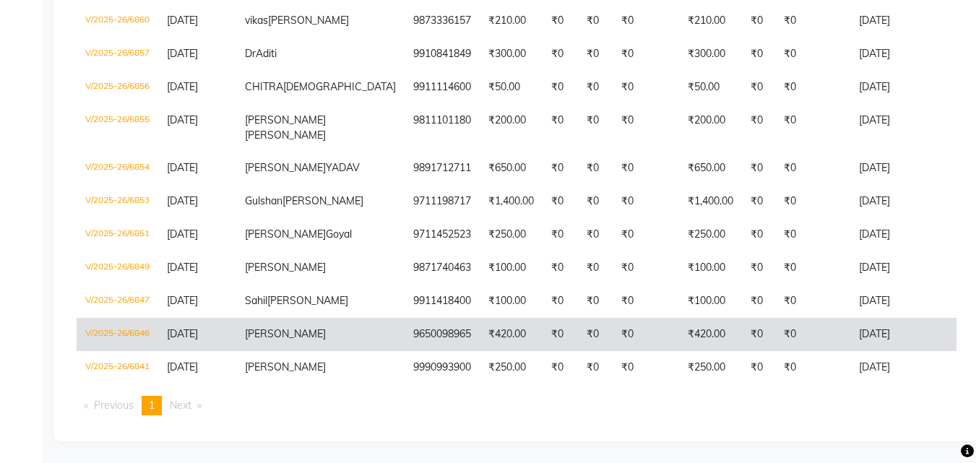
click at [480, 322] on td "₹420.00" at bounding box center [511, 334] width 63 height 33
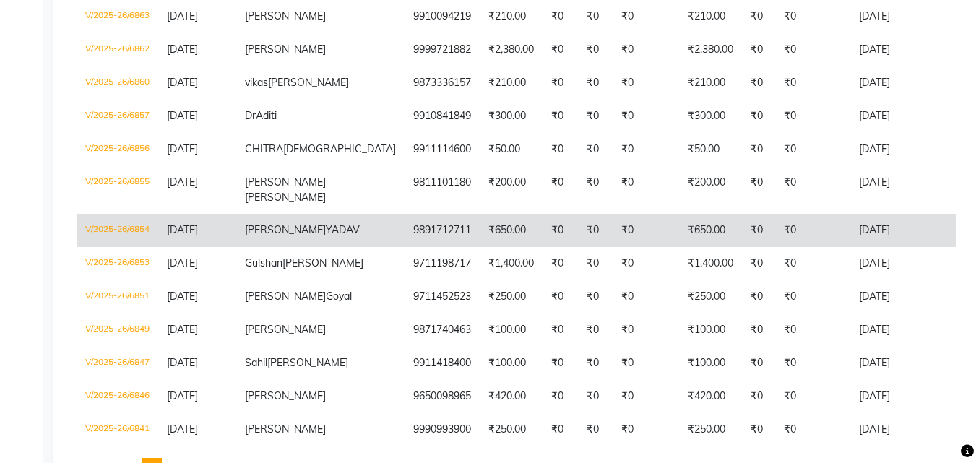
scroll to position [653, 0]
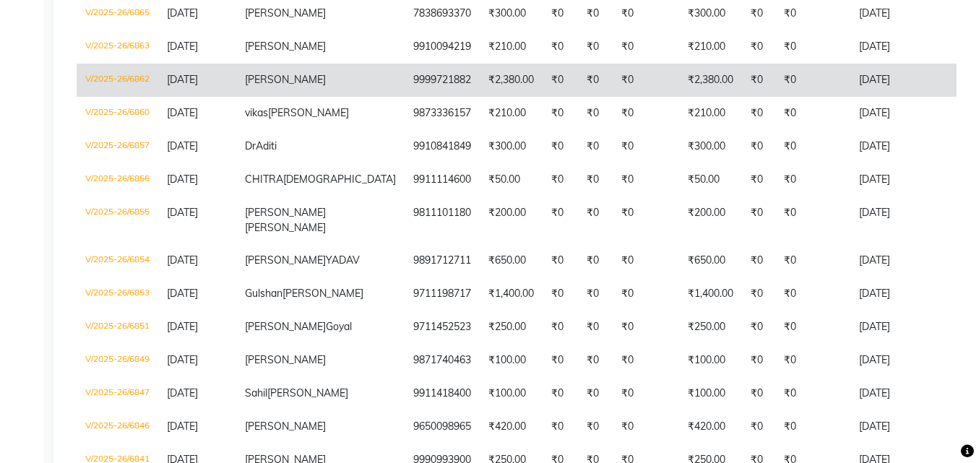
click at [679, 97] on td "₹2,380.00" at bounding box center [710, 80] width 63 height 33
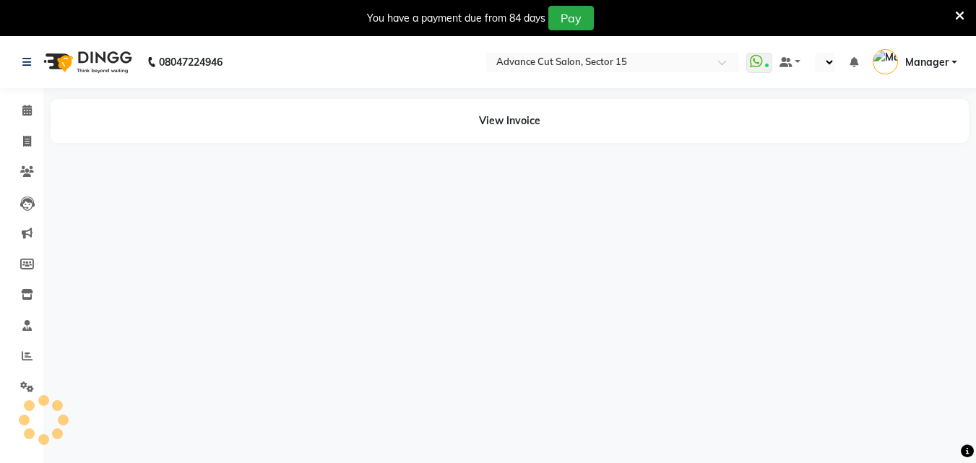
select select "en"
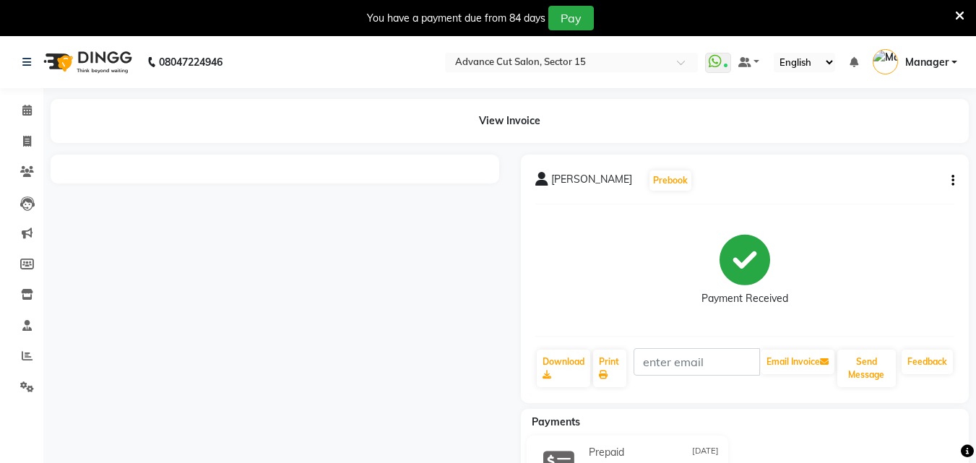
click at [947, 185] on button "button" at bounding box center [950, 180] width 9 height 15
click at [950, 185] on button "button" at bounding box center [950, 180] width 9 height 15
click at [949, 181] on button "button" at bounding box center [950, 180] width 9 height 15
click at [907, 191] on div "Edit Invoice" at bounding box center [881, 190] width 99 height 18
select select "service"
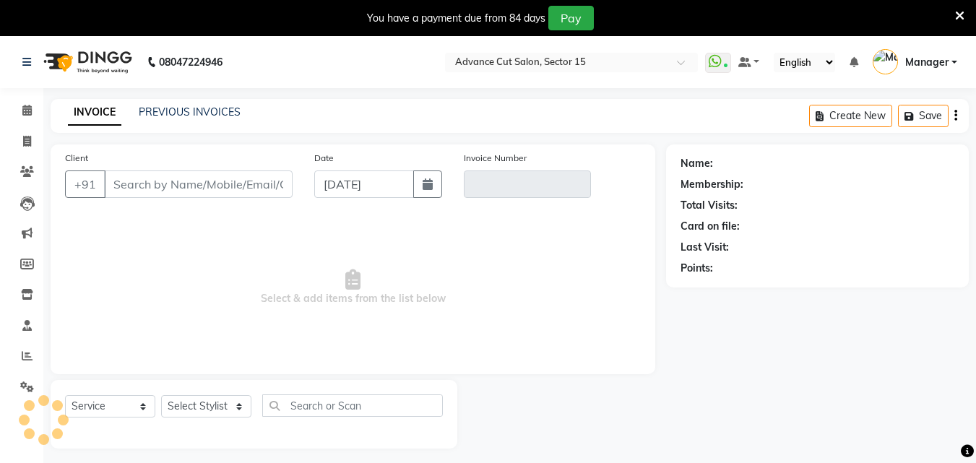
scroll to position [36, 0]
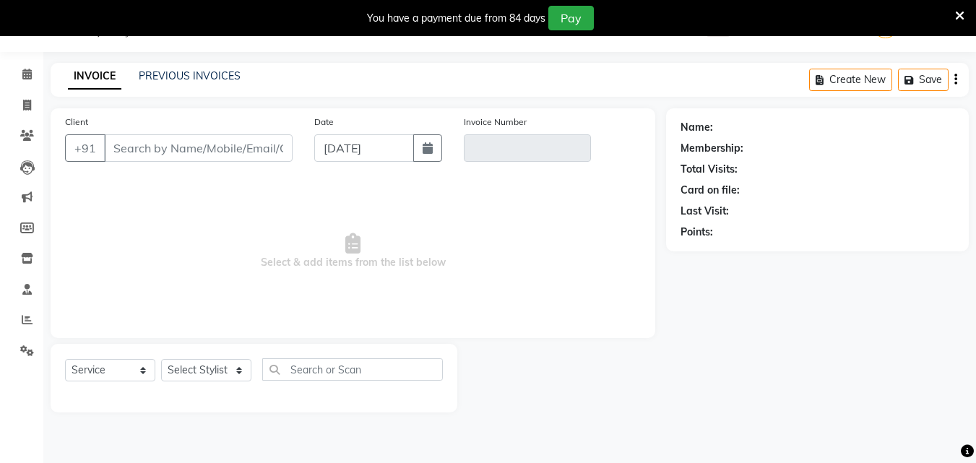
click at [957, 12] on icon at bounding box center [959, 15] width 9 height 13
type input "9650098965"
type input "V/2025-26/6846"
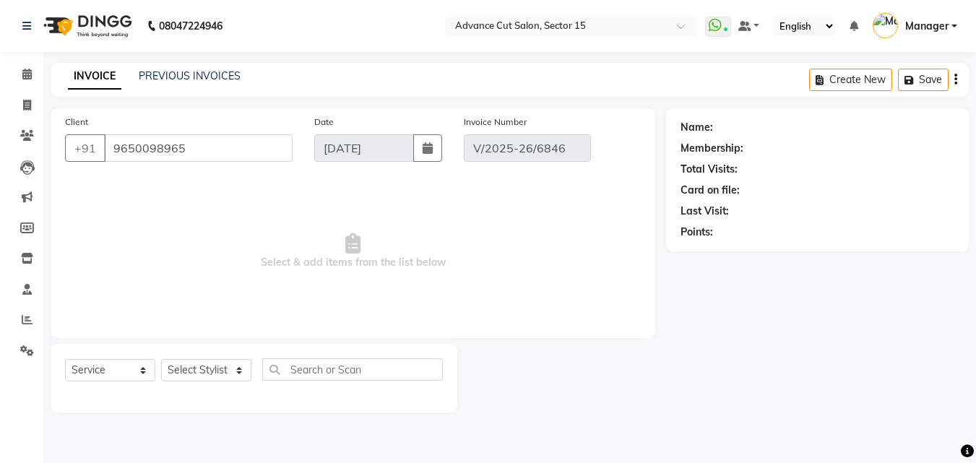
scroll to position [0, 0]
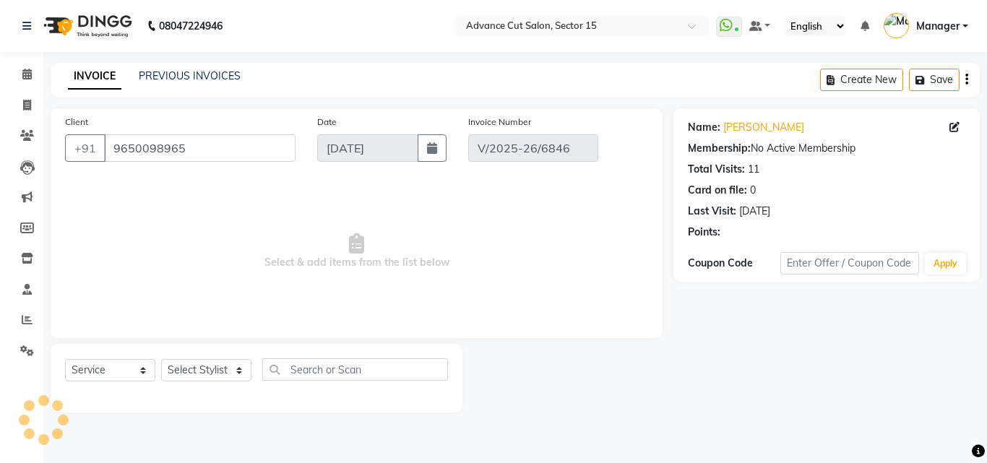
type input "[DATE]"
select select "select"
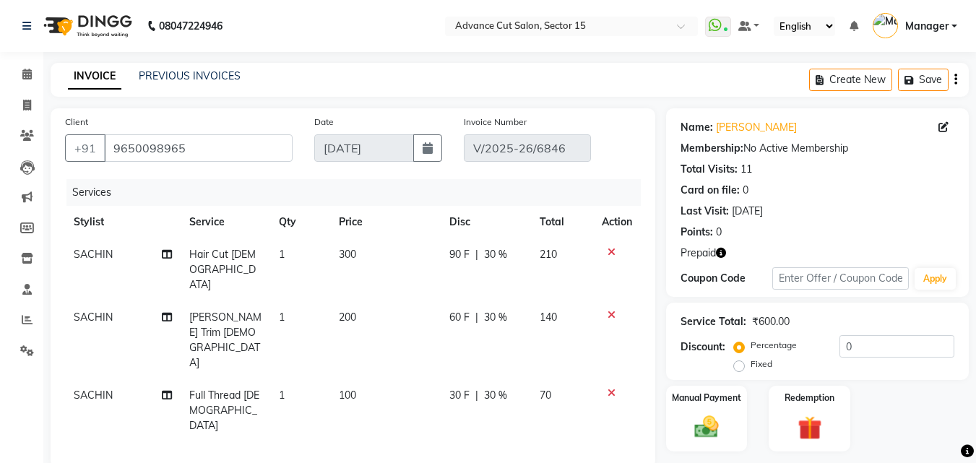
click at [88, 263] on td "SACHIN" at bounding box center [123, 269] width 116 height 63
select select "46515"
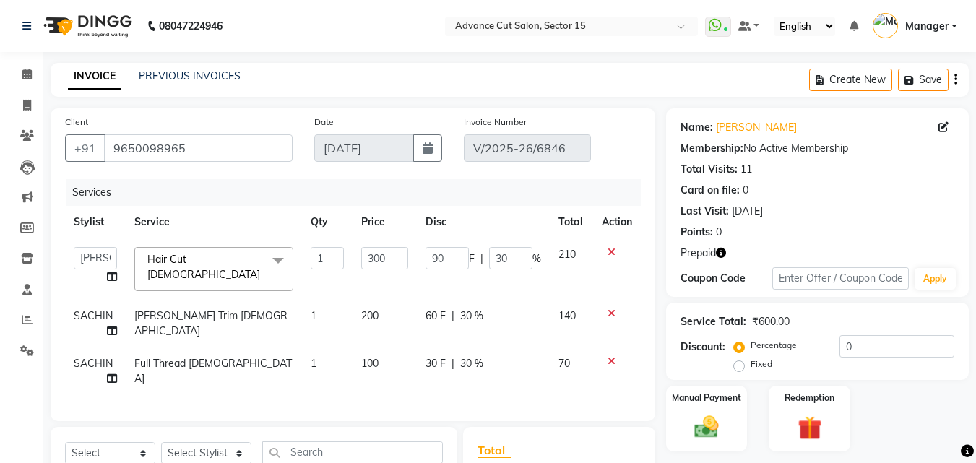
select select "46501"
click at [98, 313] on span "SACHIN" at bounding box center [93, 315] width 39 height 13
select select "46515"
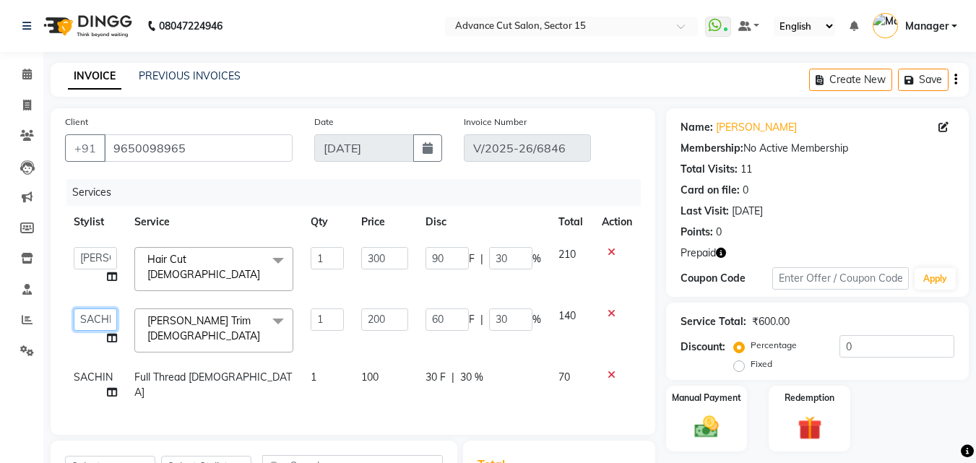
click at [97, 313] on select "Advance Cut [PERSON_NAME] [PERSON_NAME] [PERSON_NAME] LUCKY Manager [PERSON_NAM…" at bounding box center [95, 320] width 43 height 22
select select "46501"
click at [92, 379] on td "SACHIN" at bounding box center [95, 385] width 61 height 48
select select "46515"
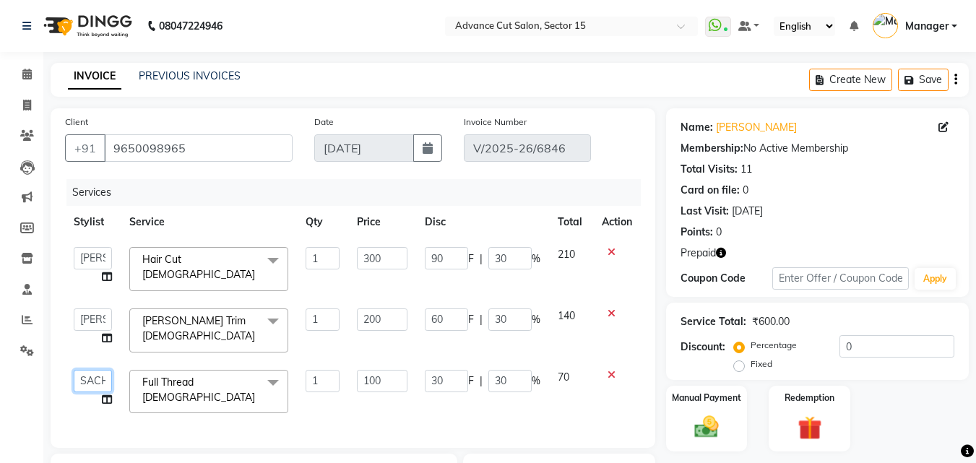
drag, startPoint x: 92, startPoint y: 379, endPoint x: 93, endPoint y: 366, distance: 13.0
click at [93, 370] on select "Advance Cut ASIF FARMAN HAIDER Iqbal KASHISH LUCKY Manager MANOJ NASEEM NASIR N…" at bounding box center [93, 381] width 38 height 22
select select "46501"
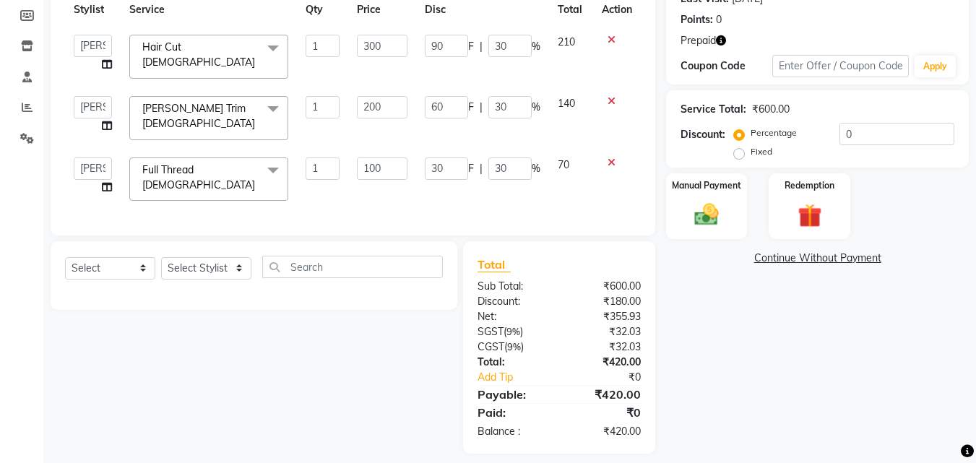
scroll to position [217, 0]
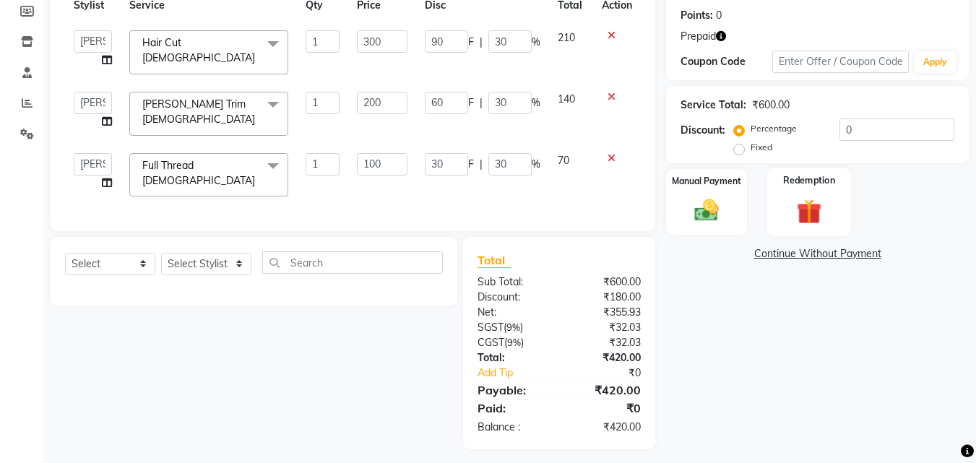
click at [799, 207] on img at bounding box center [809, 211] width 40 height 31
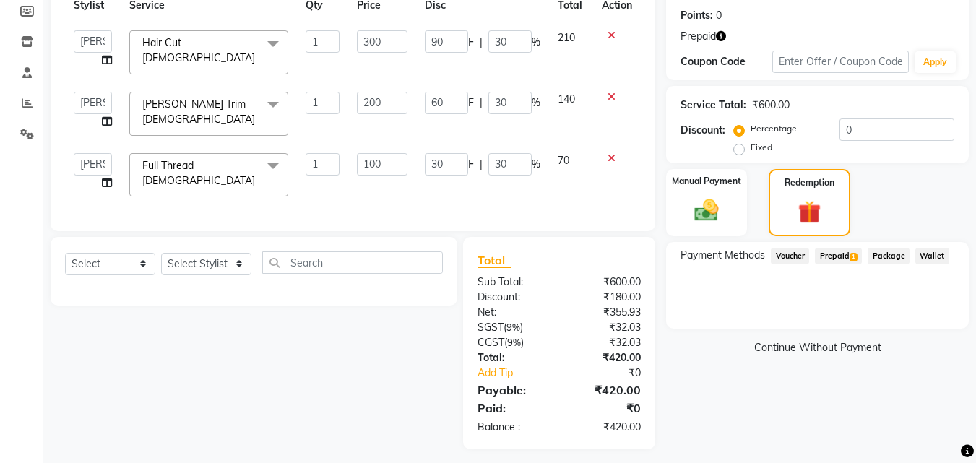
click at [840, 260] on span "Prepaid 1" at bounding box center [838, 256] width 47 height 17
click at [840, 258] on span "Prepaid 1" at bounding box center [838, 256] width 47 height 17
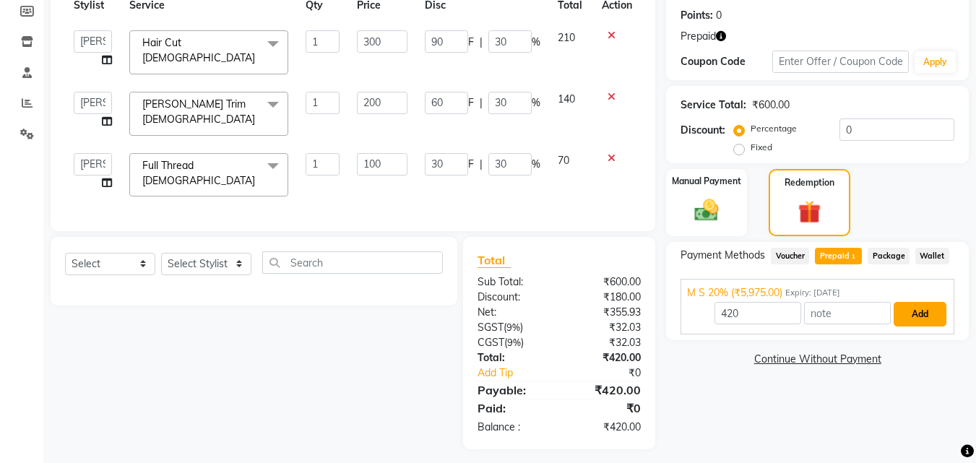
click at [923, 311] on button "Add" at bounding box center [920, 314] width 53 height 25
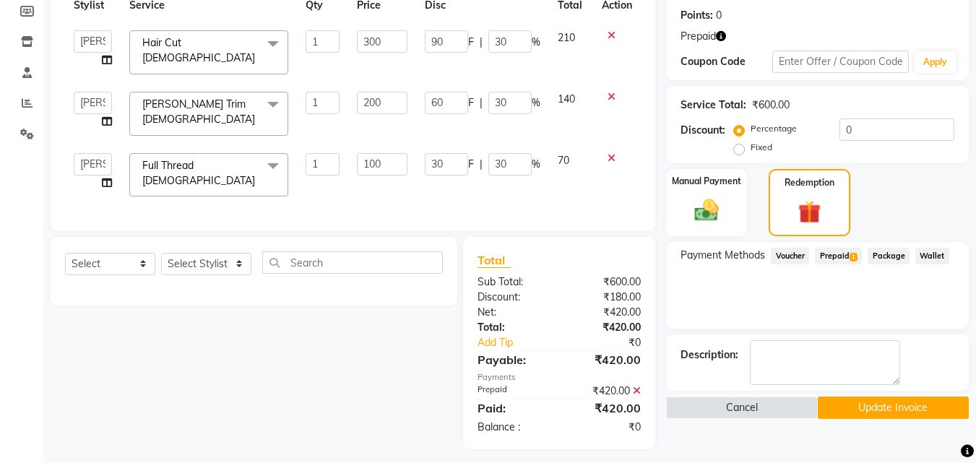
click at [931, 403] on button "Update Invoice" at bounding box center [893, 408] width 151 height 22
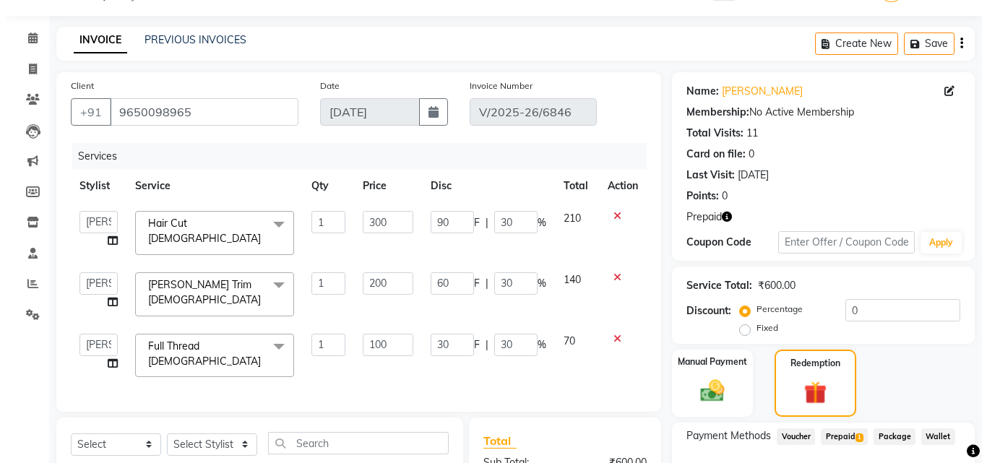
scroll to position [0, 0]
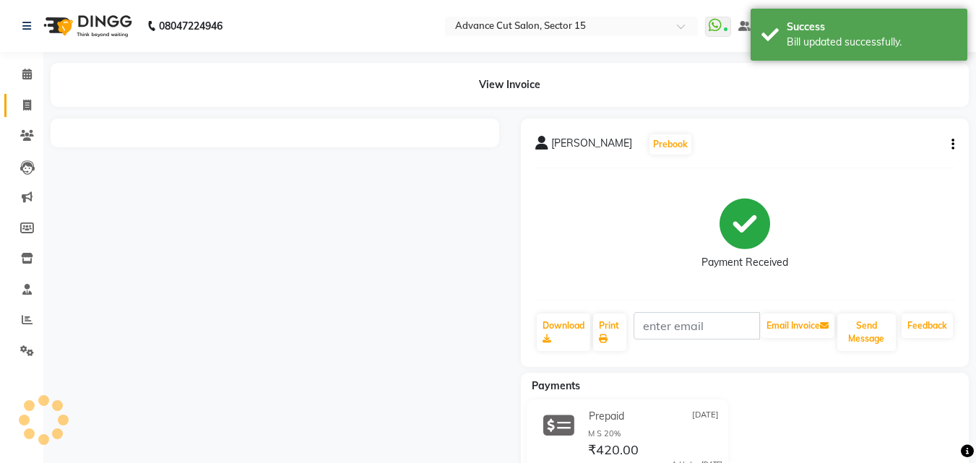
click at [28, 108] on icon at bounding box center [27, 105] width 8 height 11
select select "service"
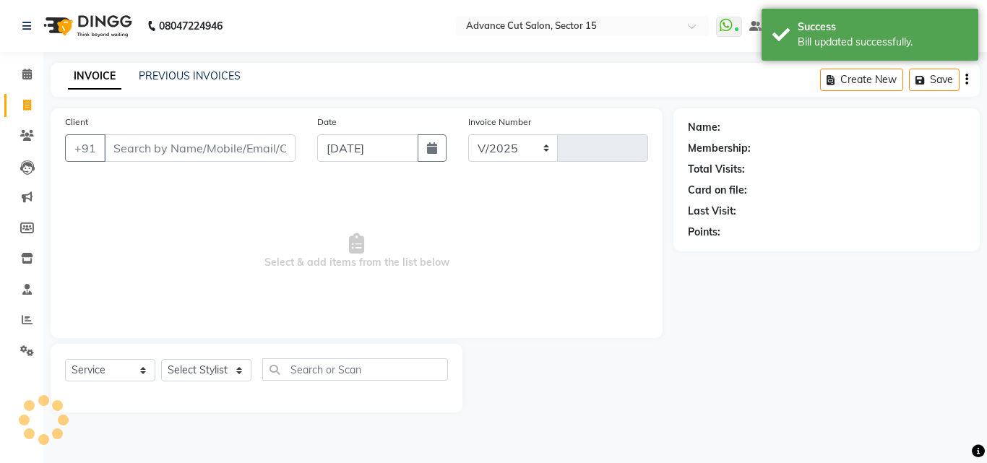
select select "6255"
type input "6888"
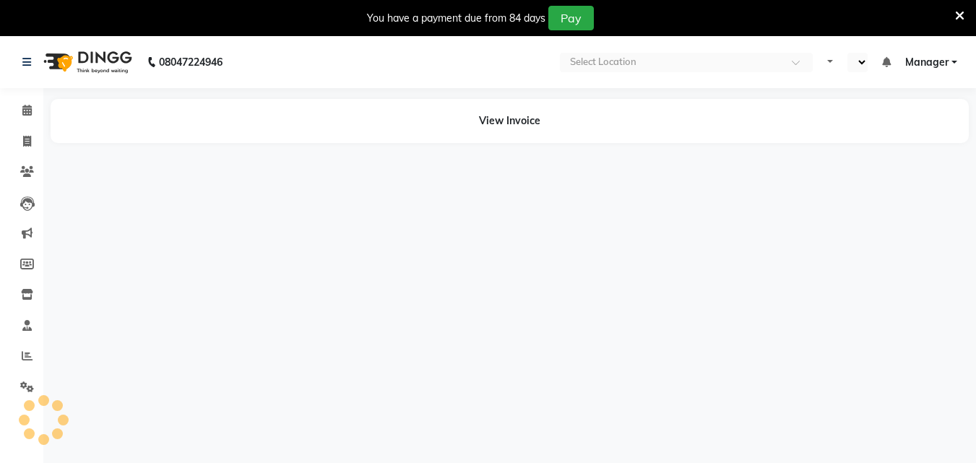
select select "en"
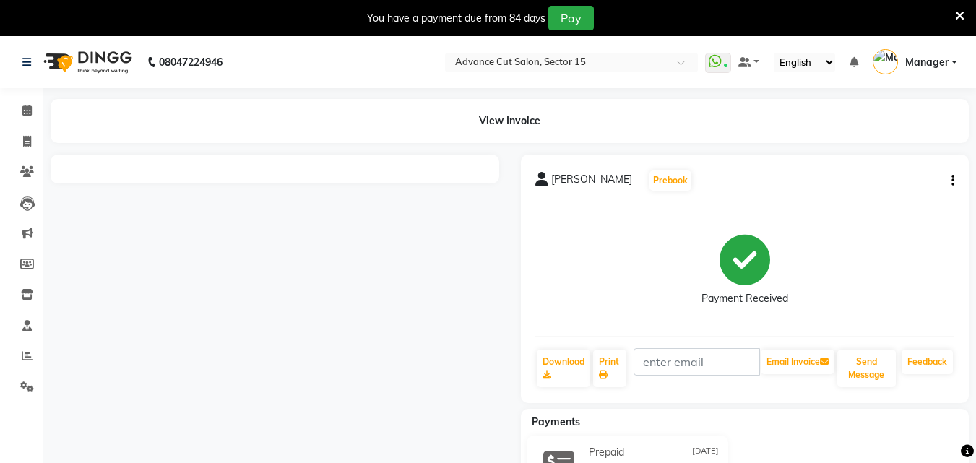
click at [959, 16] on icon at bounding box center [959, 15] width 9 height 13
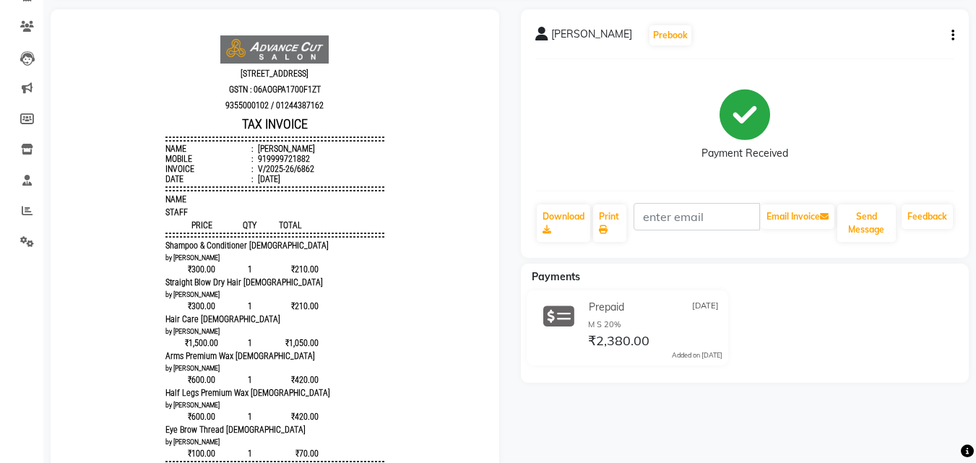
scroll to position [120, 0]
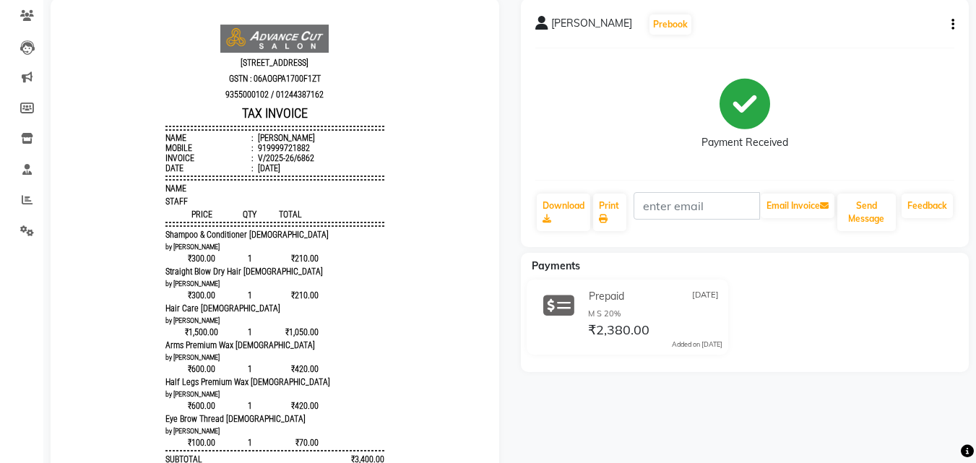
click at [949, 28] on button "button" at bounding box center [950, 24] width 9 height 15
click at [911, 37] on div "Edit Invoice" at bounding box center [881, 34] width 99 height 18
select select "service"
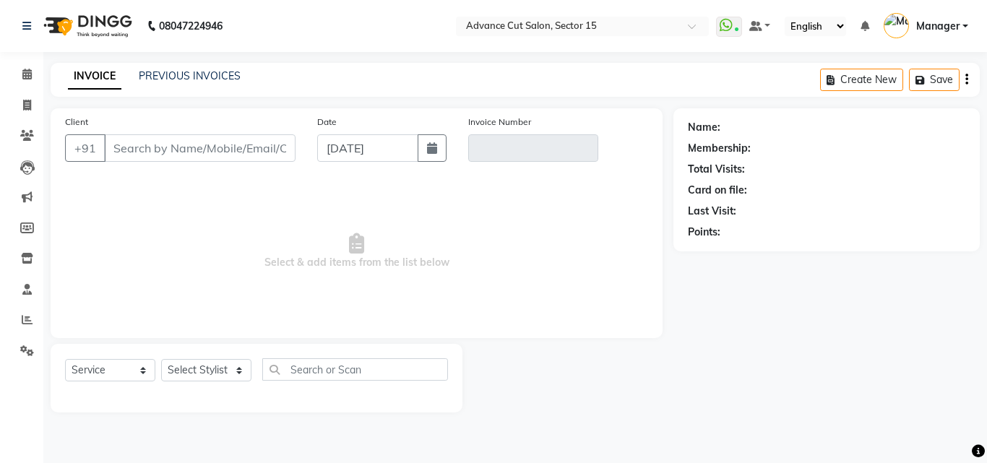
type input "9999721882"
type input "V/2025-26/6862"
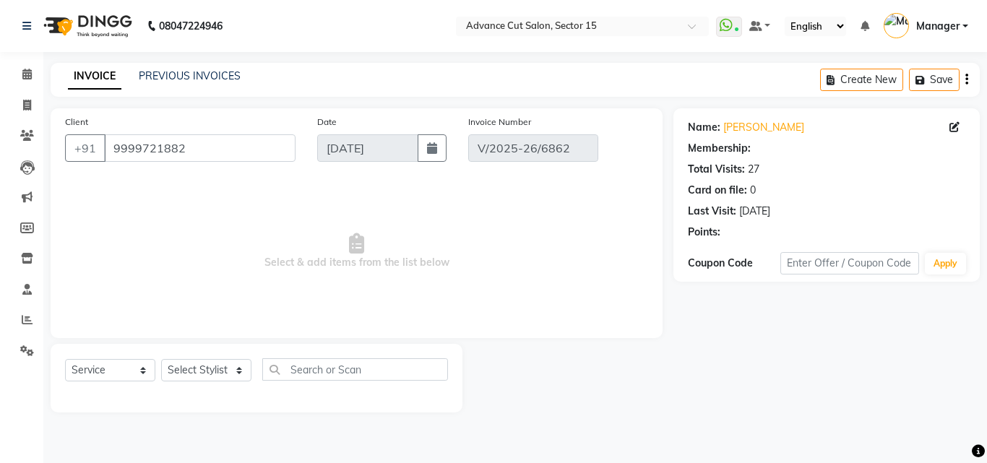
type input "03-09-2025"
select select "select"
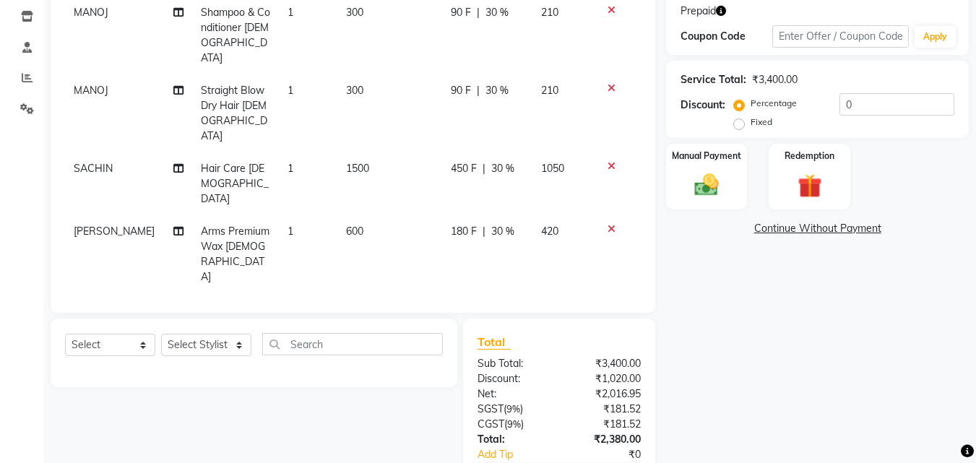
scroll to position [243, 0]
click at [92, 214] on td "[PERSON_NAME]" at bounding box center [128, 253] width 127 height 78
select select "46509"
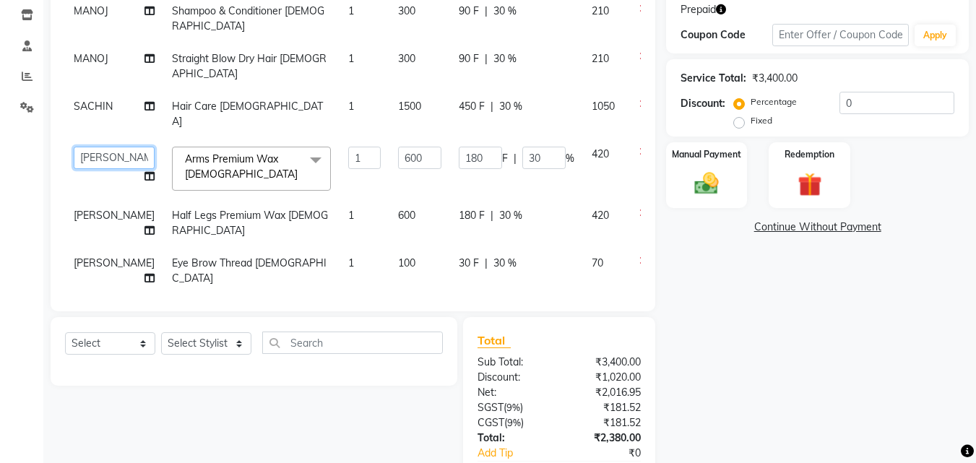
click at [95, 157] on select "Advance Cut ASIF FARMAN HAIDER Iqbal KASHISH LUCKY Manager MANOJ NASEEM NASIR N…" at bounding box center [114, 158] width 81 height 22
click at [94, 215] on span "[PERSON_NAME]" at bounding box center [114, 215] width 81 height 13
select select "46509"
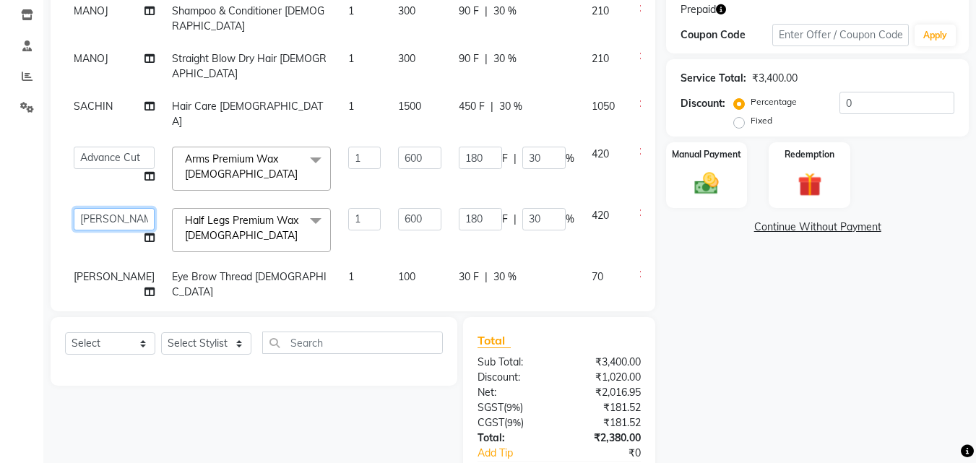
click at [94, 215] on select "Advance Cut ASIF FARMAN HAIDER Iqbal KASHISH LUCKY Manager MANOJ NASEEM NASIR N…" at bounding box center [114, 219] width 81 height 22
click at [96, 273] on span "[PERSON_NAME]" at bounding box center [114, 276] width 81 height 13
select select "46509"
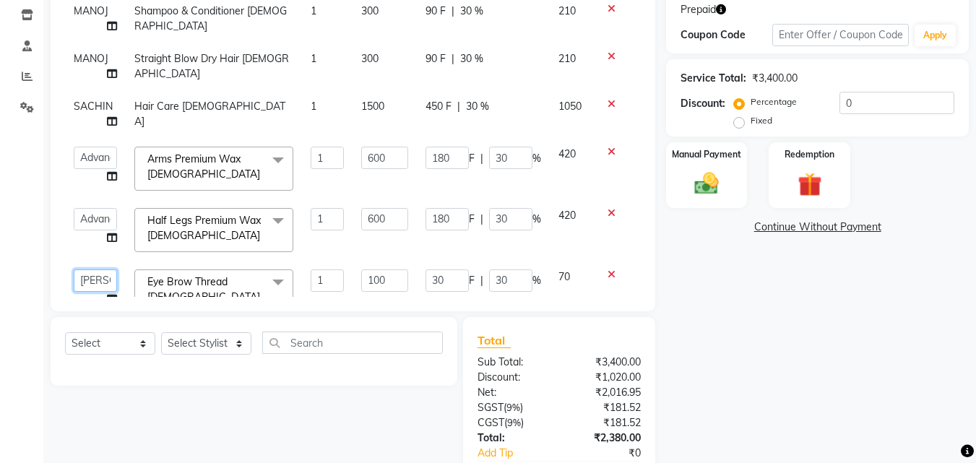
click at [97, 279] on select "Advance Cut ASIF FARMAN HAIDER Iqbal KASHISH LUCKY Manager MANOJ NASEEM NASIR N…" at bounding box center [95, 280] width 43 height 22
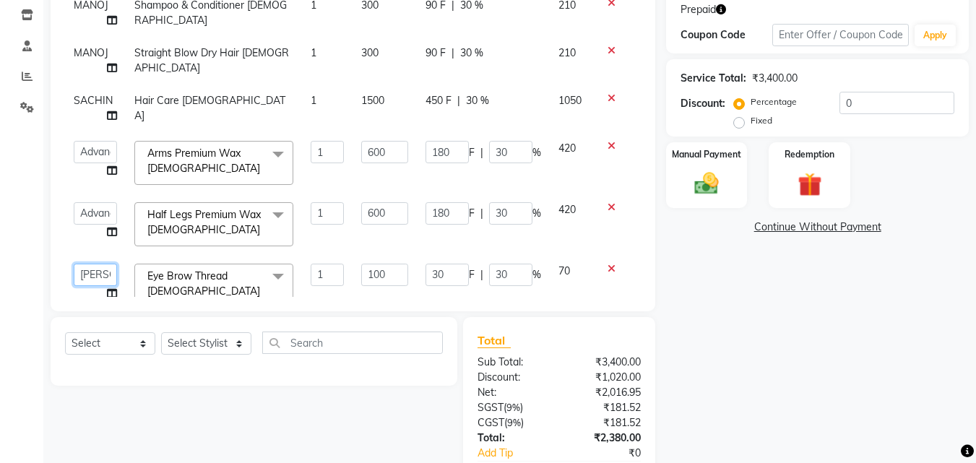
click at [97, 279] on select "Advance Cut ASIF FARMAN HAIDER Iqbal KASHISH LUCKY Manager MANOJ NASEEM NASIR N…" at bounding box center [95, 275] width 43 height 22
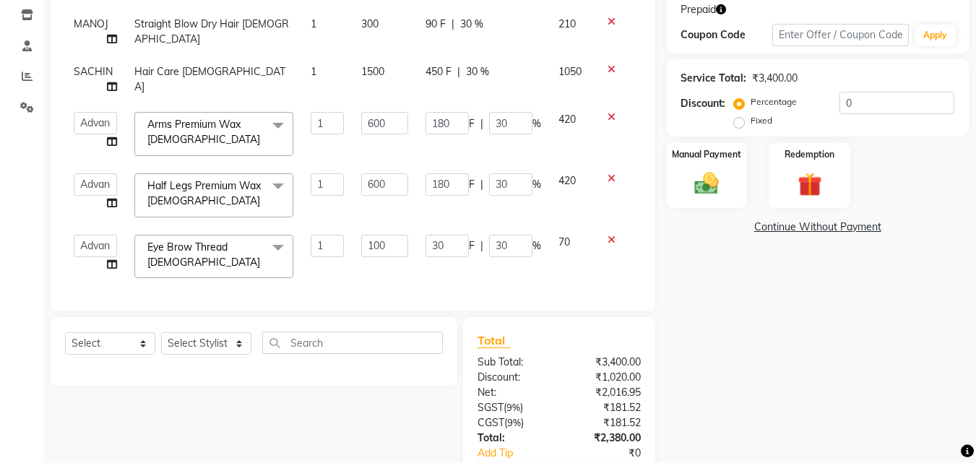
scroll to position [47, 0]
drag, startPoint x: 807, startPoint y: 163, endPoint x: 824, endPoint y: 194, distance: 36.2
click at [808, 163] on div "Redemption" at bounding box center [809, 175] width 85 height 69
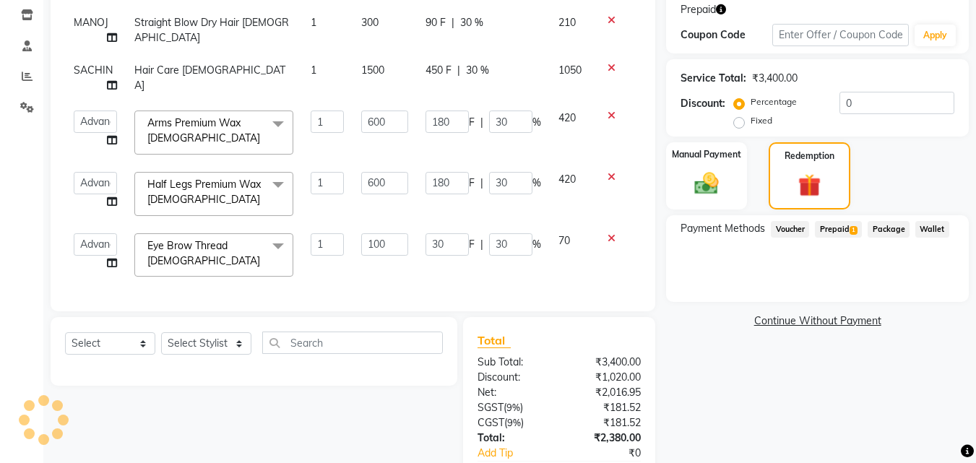
click at [852, 230] on span "1" at bounding box center [854, 230] width 8 height 9
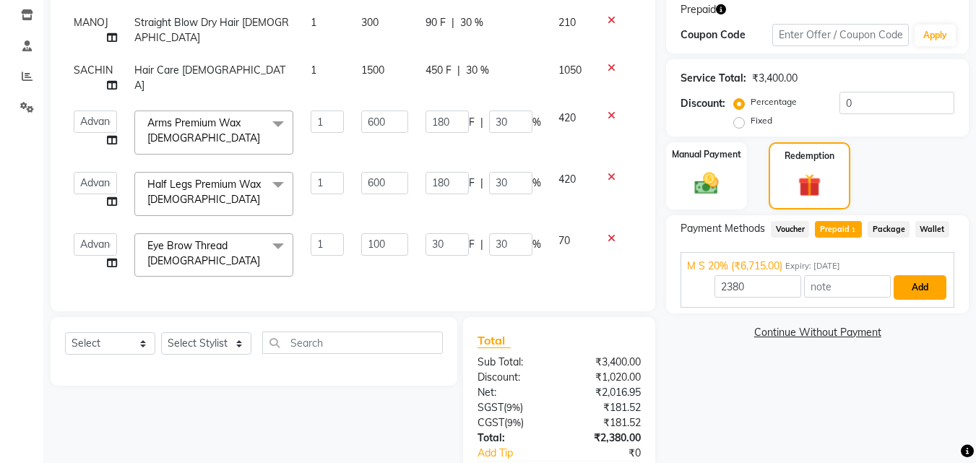
click at [902, 285] on button "Add" at bounding box center [920, 287] width 53 height 25
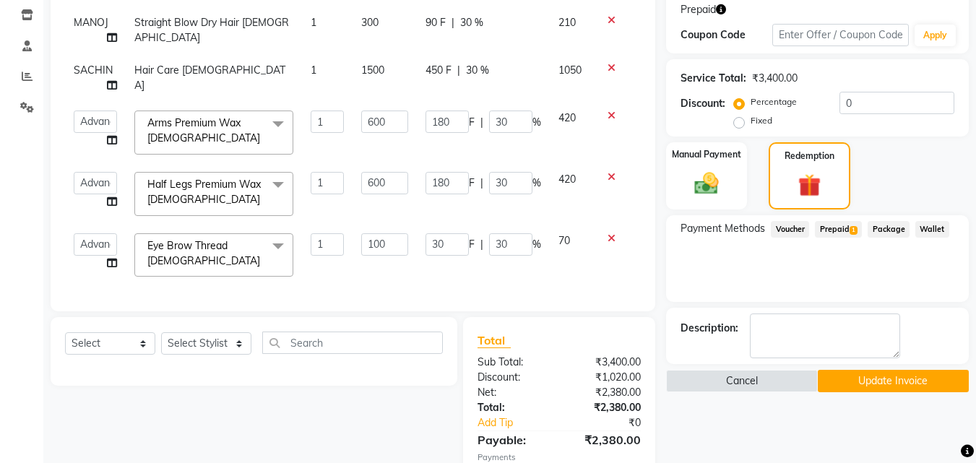
scroll to position [332, 0]
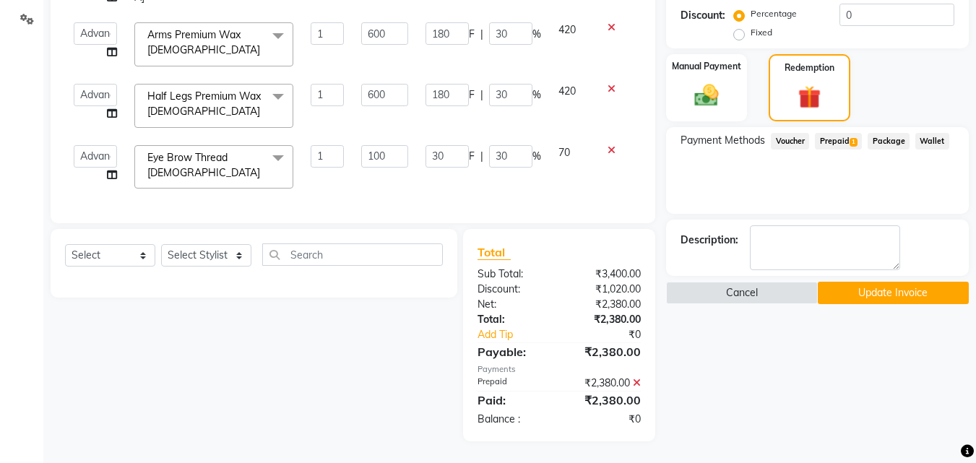
click at [892, 290] on button "Update Invoice" at bounding box center [893, 293] width 151 height 22
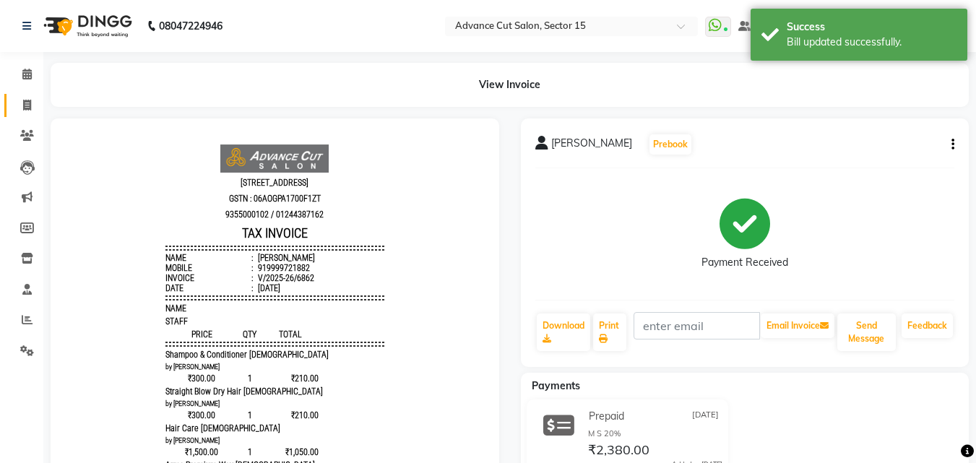
click at [17, 104] on span at bounding box center [26, 106] width 25 height 17
select select "service"
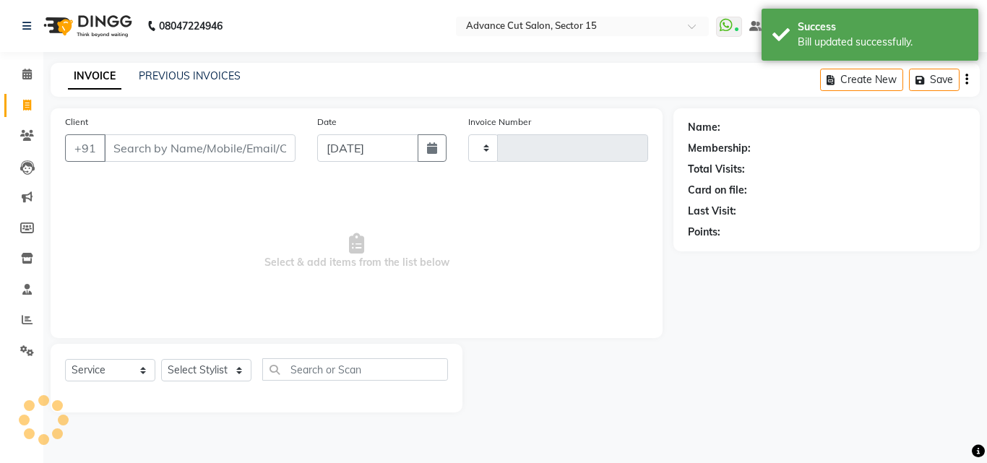
type input "6888"
select select "6255"
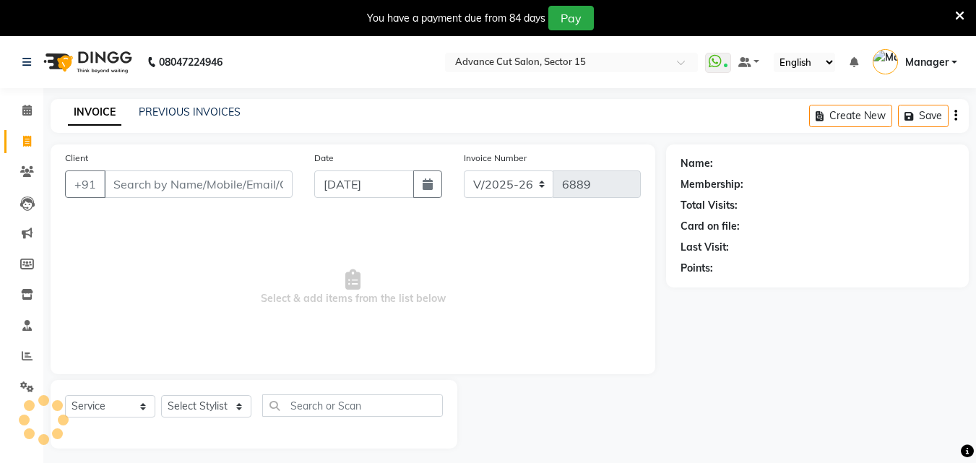
select select "6255"
select select "service"
drag, startPoint x: 944, startPoint y: 22, endPoint x: 967, endPoint y: 20, distance: 23.9
click at [949, 25] on div "You have a payment due from 84 days Pay" at bounding box center [480, 18] width 949 height 25
click at [967, 20] on div "You have a payment due from 84 days Pay" at bounding box center [488, 18] width 976 height 36
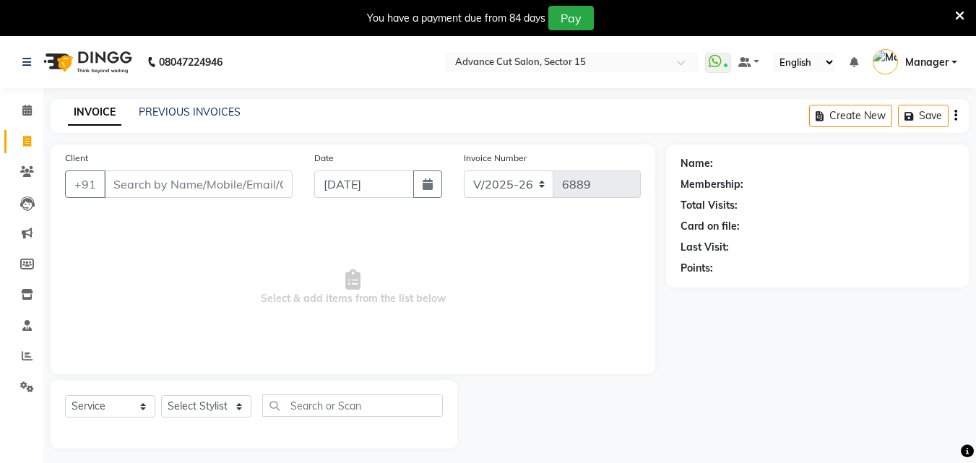
click at [951, 12] on div "You have a payment due from 84 days Pay" at bounding box center [480, 18] width 949 height 25
click at [958, 16] on icon at bounding box center [959, 15] width 9 height 13
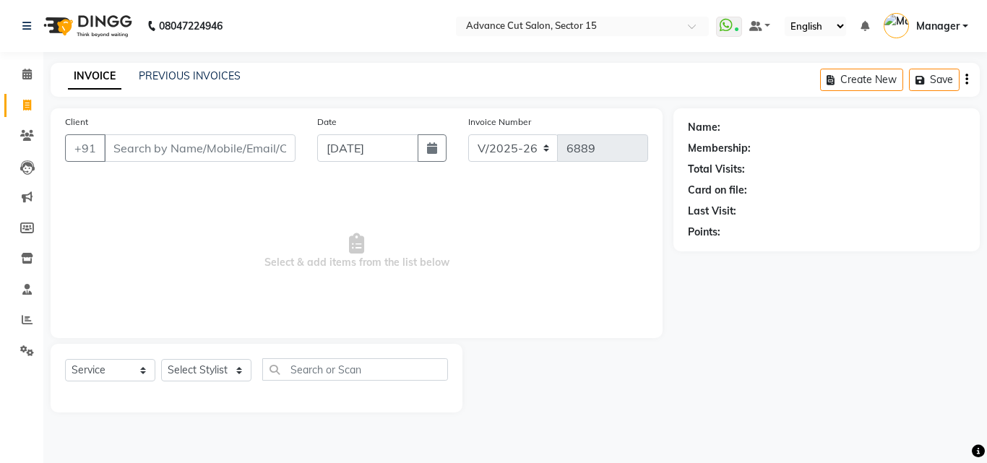
drag, startPoint x: 158, startPoint y: 53, endPoint x: 174, endPoint y: 82, distance: 33.3
click at [158, 56] on div "08047224946 Select Location × Advance Cut Salon, Sector 15 WhatsApp Status ✕ St…" at bounding box center [493, 231] width 987 height 463
click at [172, 85] on div "INVOICE PREVIOUS INVOICES" at bounding box center [154, 77] width 207 height 17
click at [171, 82] on link "PREVIOUS INVOICES" at bounding box center [190, 75] width 102 height 13
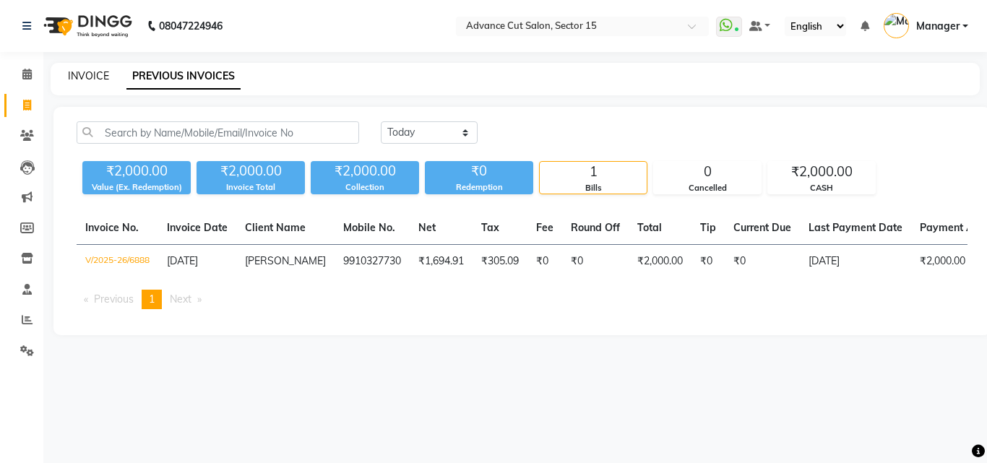
click at [95, 82] on link "INVOICE" at bounding box center [88, 75] width 41 height 13
select select "service"
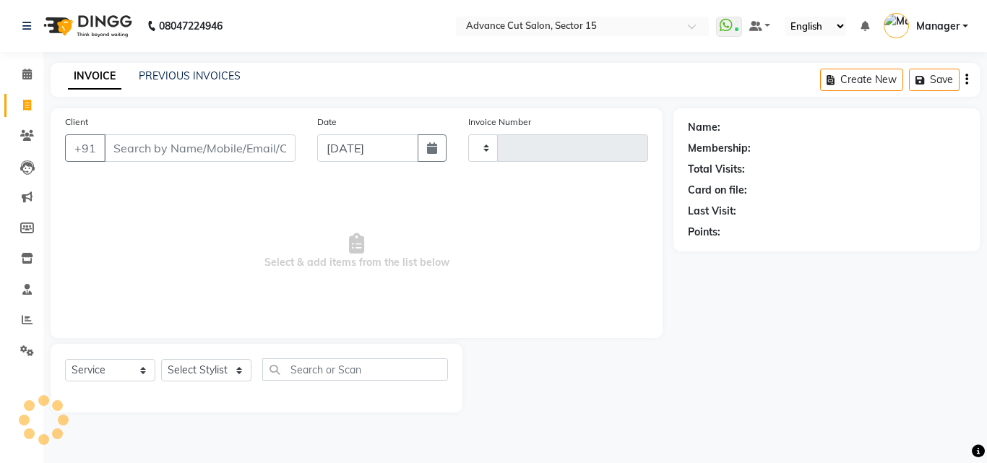
type input "6889"
select select "6255"
